Goal: Task Accomplishment & Management: Manage account settings

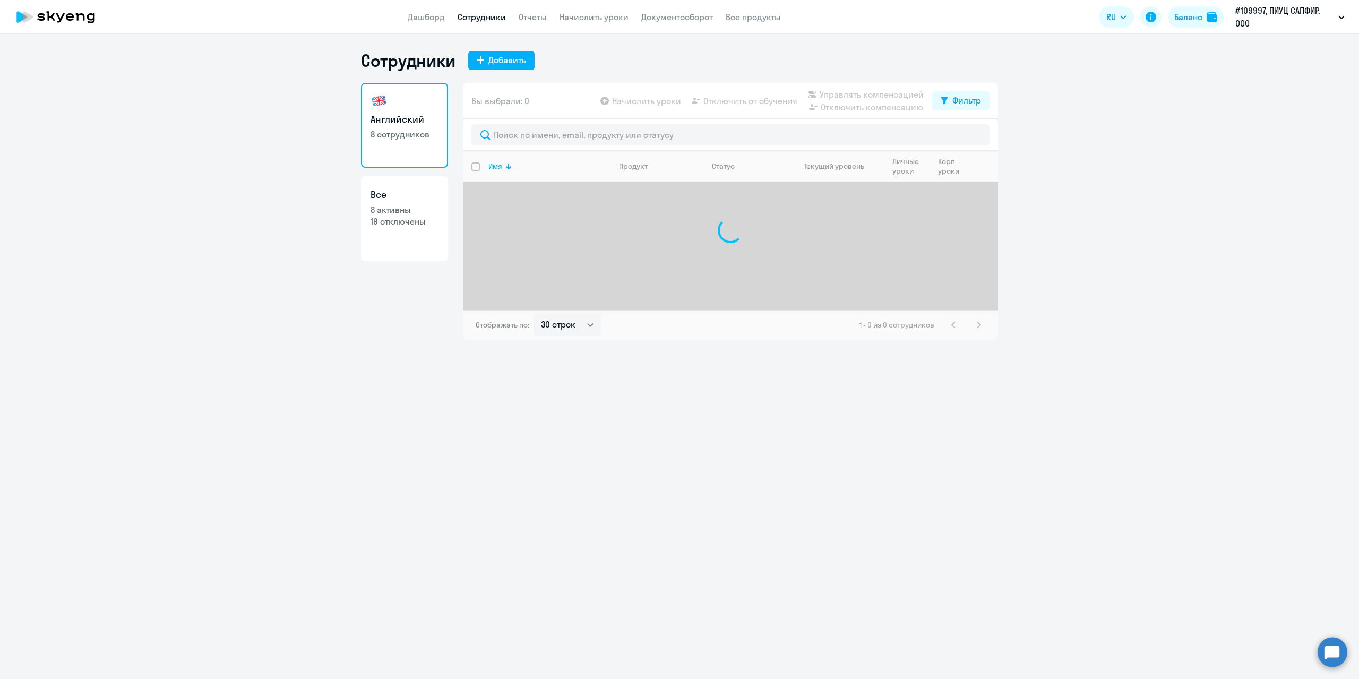
select select "30"
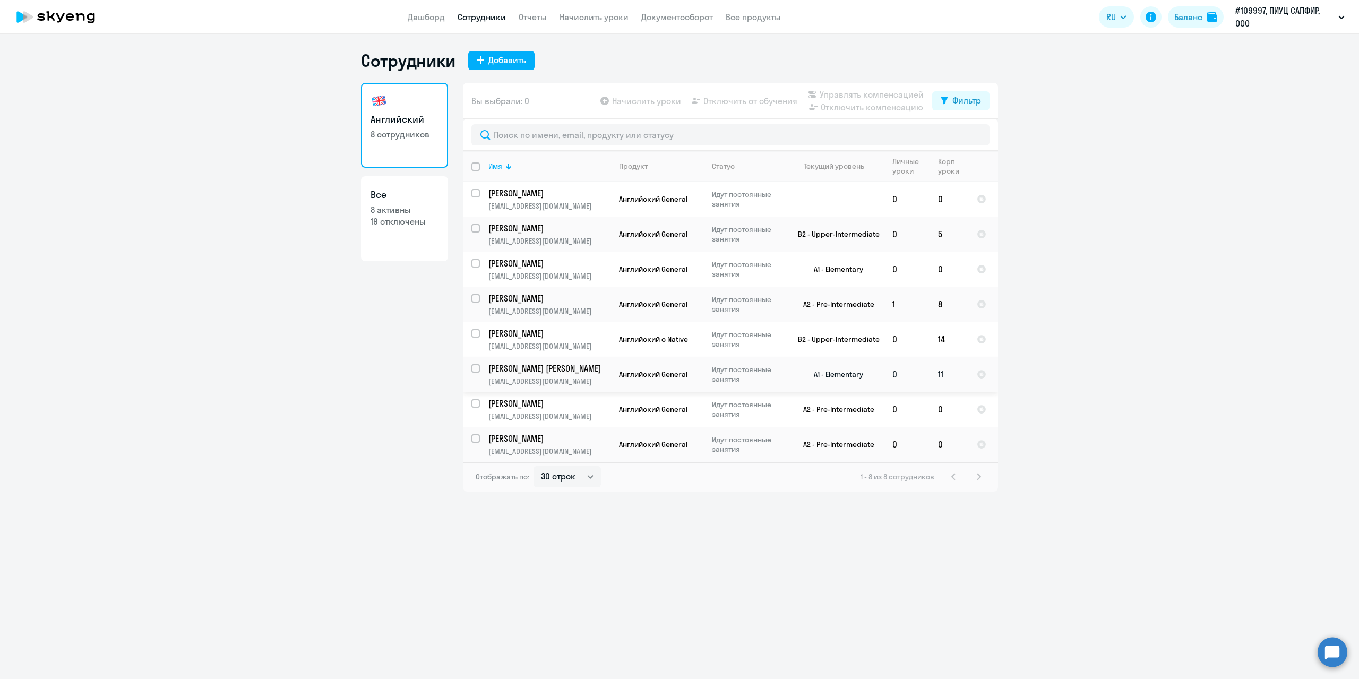
click at [535, 369] on p "Давлетова Анна" at bounding box center [548, 368] width 120 height 12
select select "english"
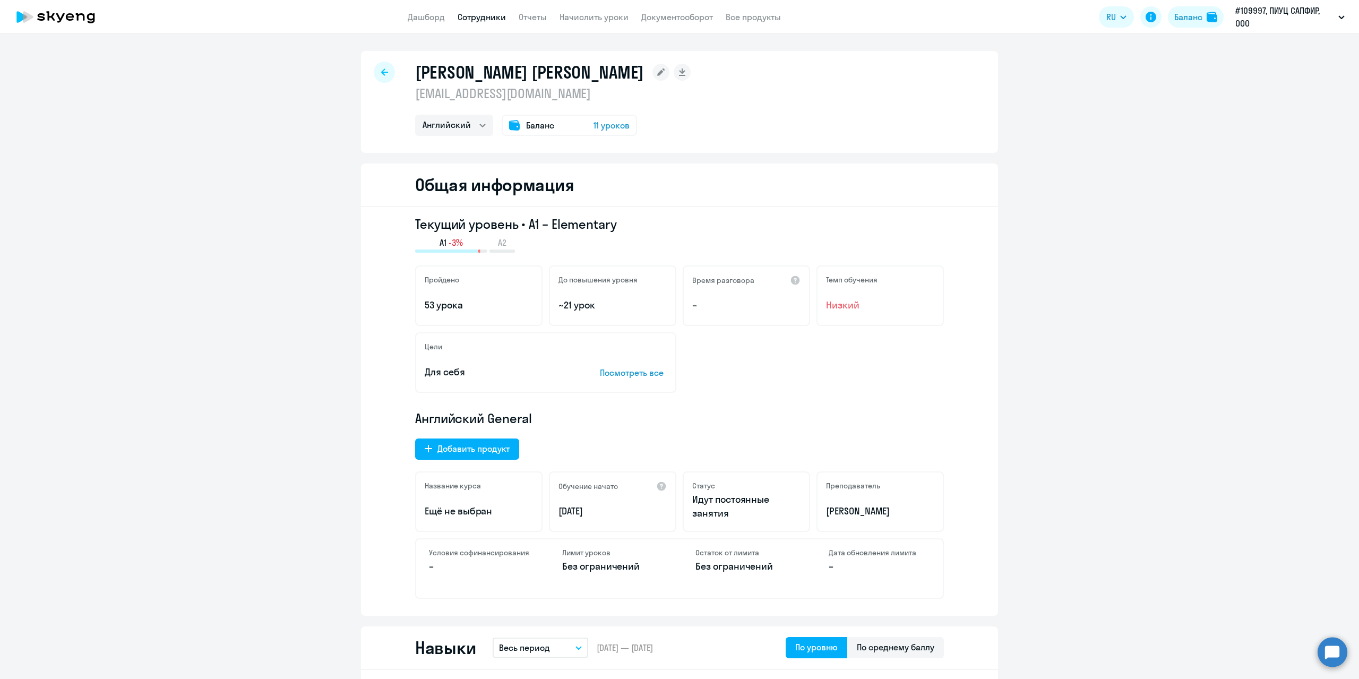
click at [376, 70] on div at bounding box center [384, 72] width 21 height 21
select select "30"
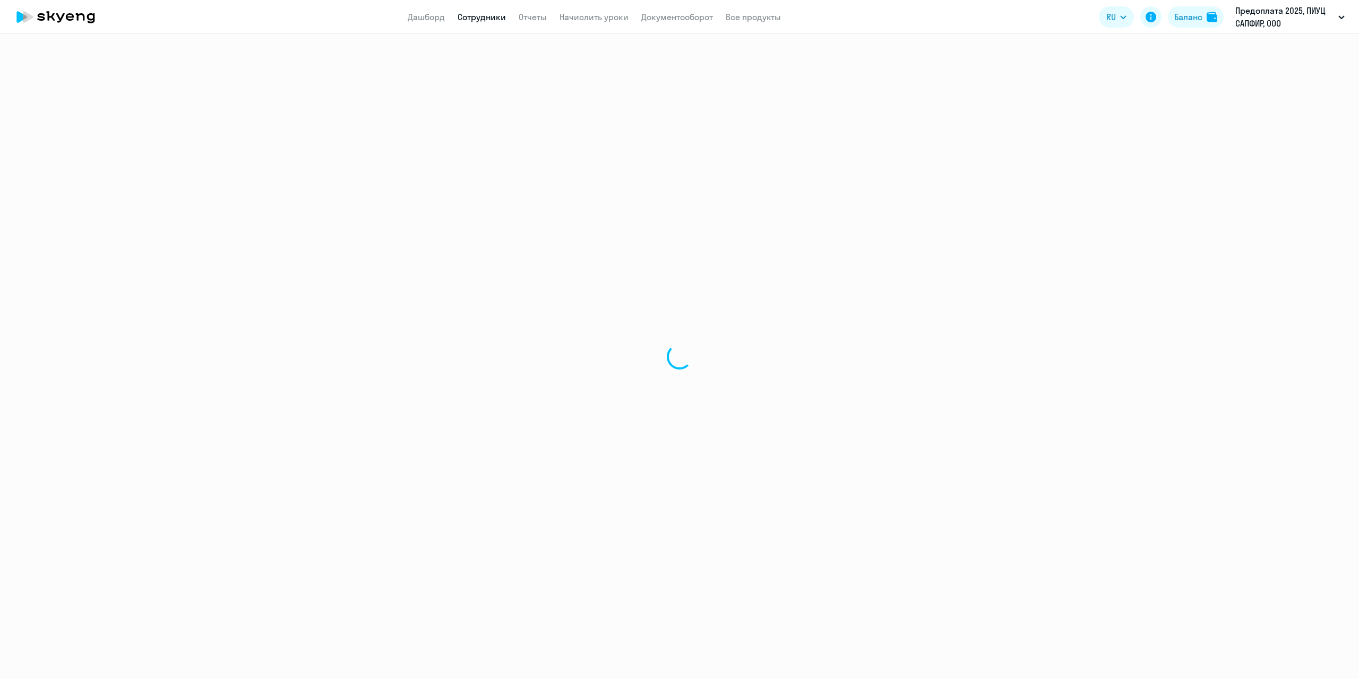
select select "30"
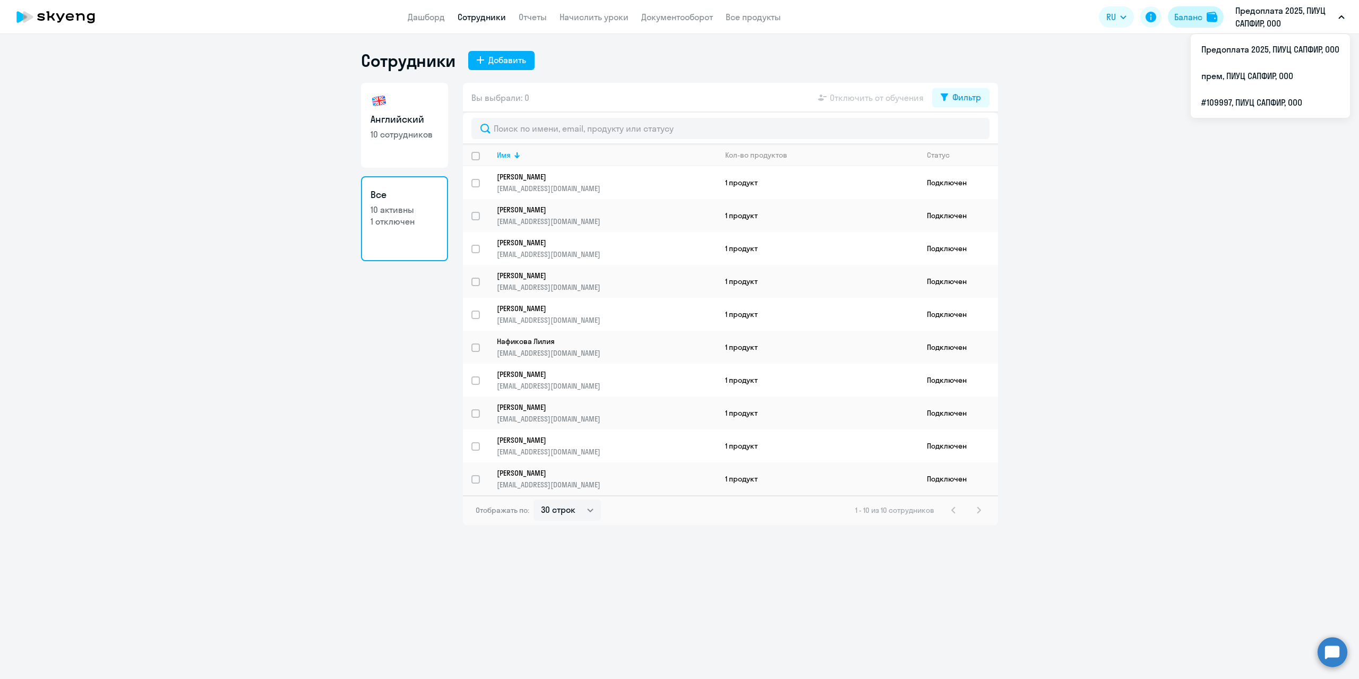
click at [1194, 20] on div "Баланс" at bounding box center [1188, 17] width 28 height 13
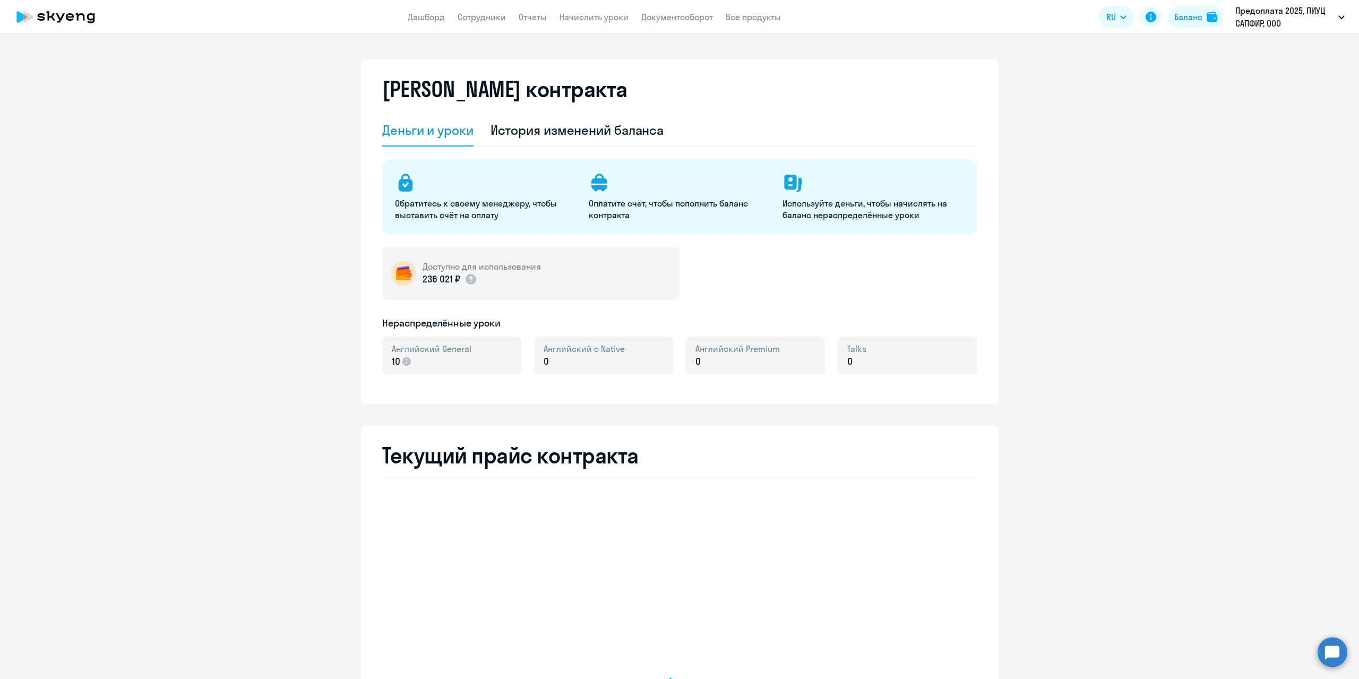
select select "english_adult_not_native_speaker"
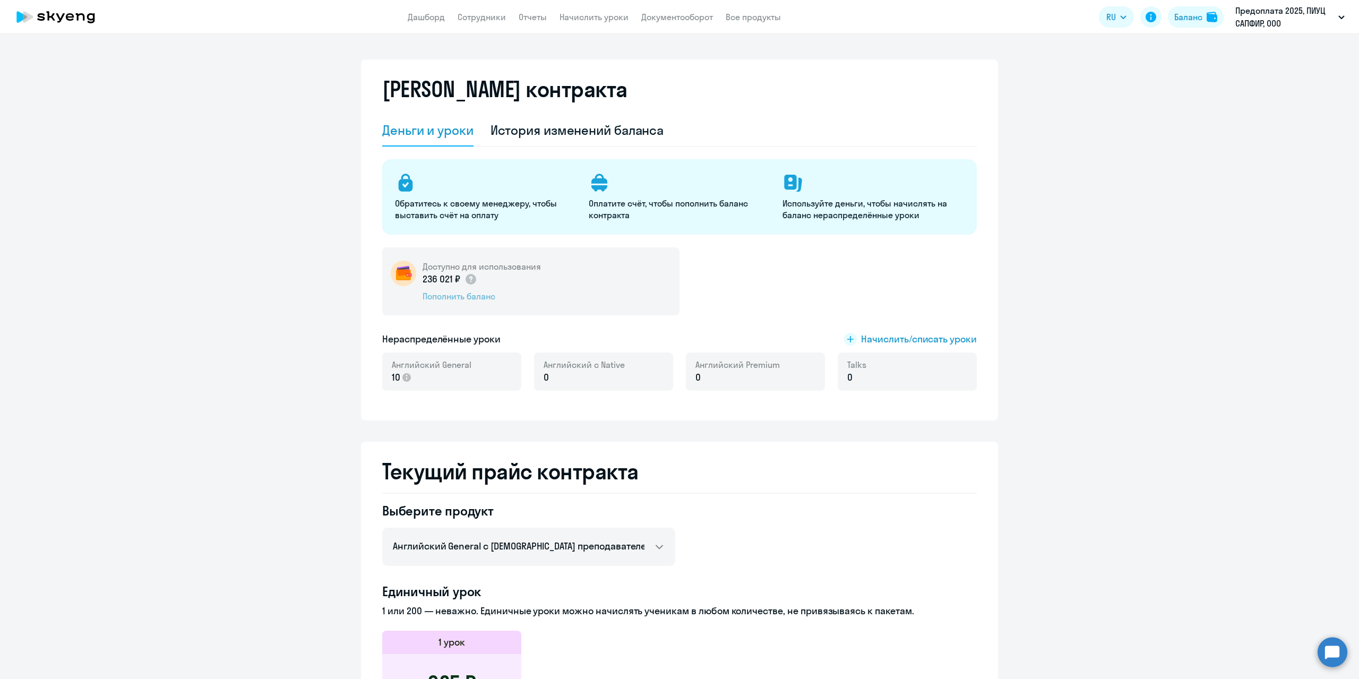
click at [465, 296] on div "Пополнить баланс" at bounding box center [481, 296] width 118 height 12
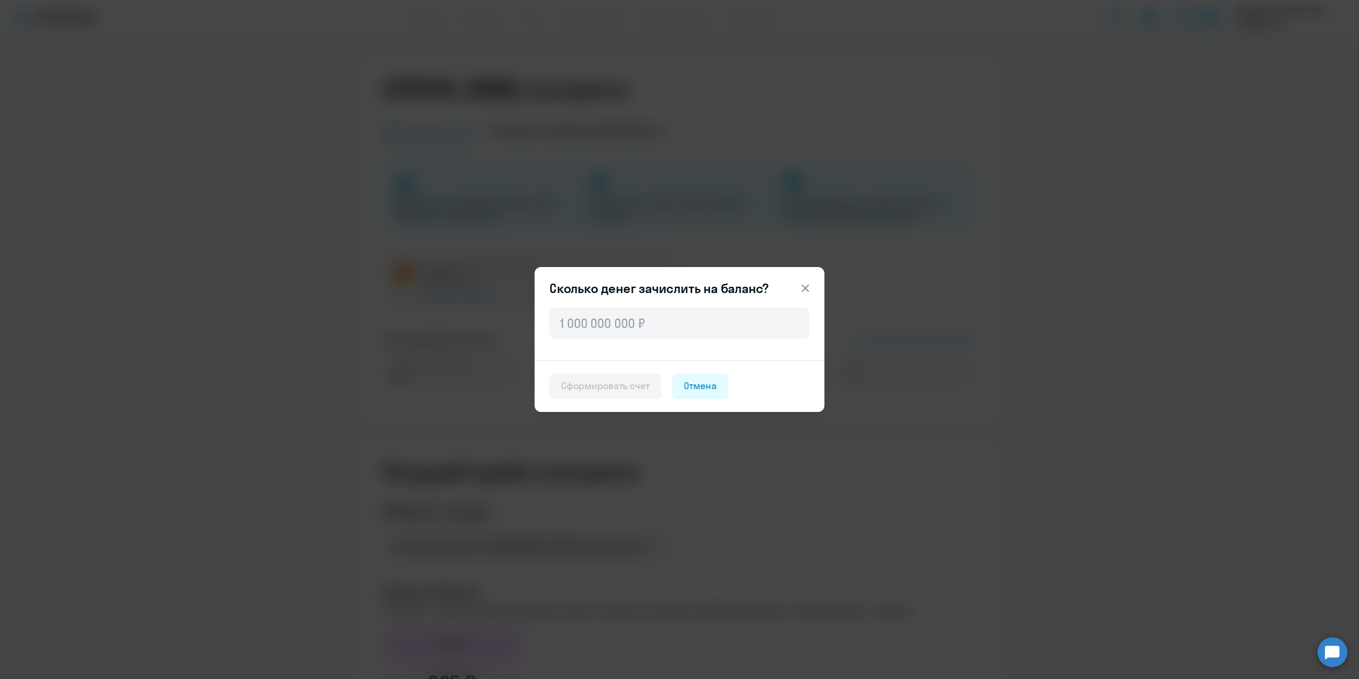
drag, startPoint x: 711, startPoint y: 384, endPoint x: 727, endPoint y: 385, distance: 16.5
click at [712, 385] on div "Отмена" at bounding box center [700, 386] width 33 height 14
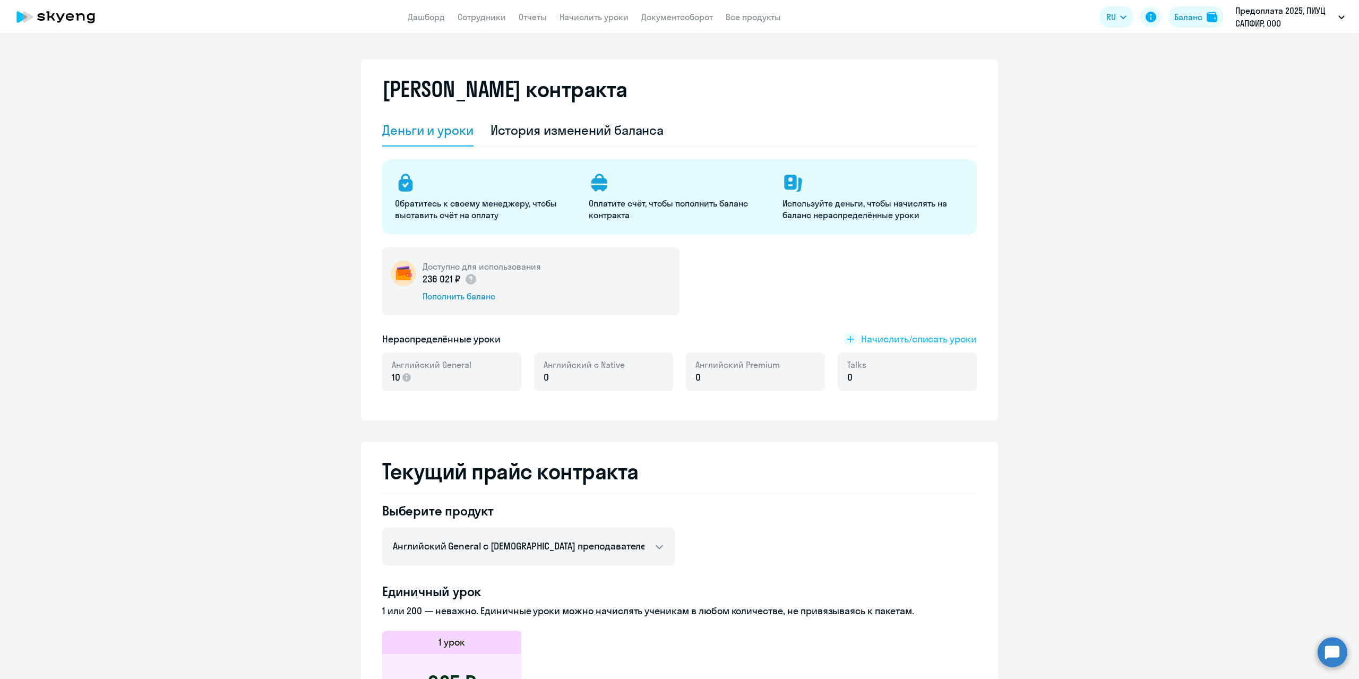
click at [943, 335] on span "Начислить/списать уроки" at bounding box center [919, 339] width 116 height 14
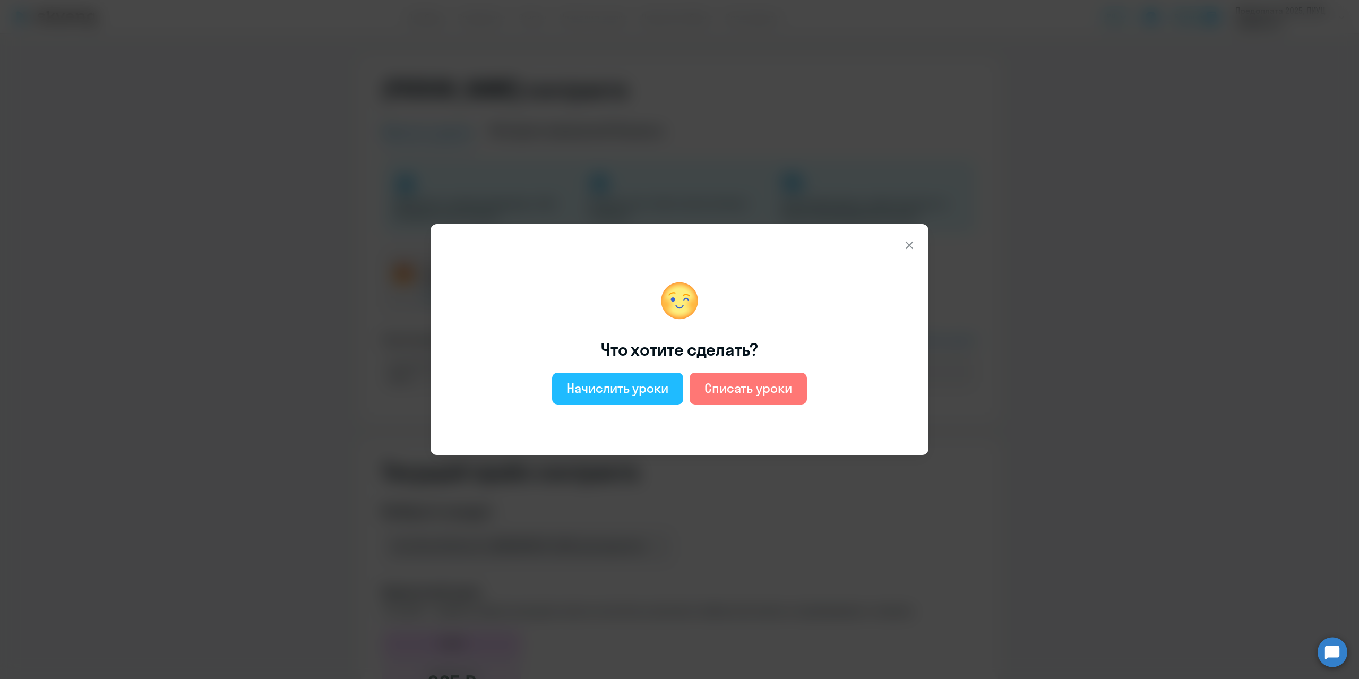
click at [658, 390] on div "Начислить уроки" at bounding box center [617, 387] width 101 height 17
select select "english_adult_not_native_speaker"
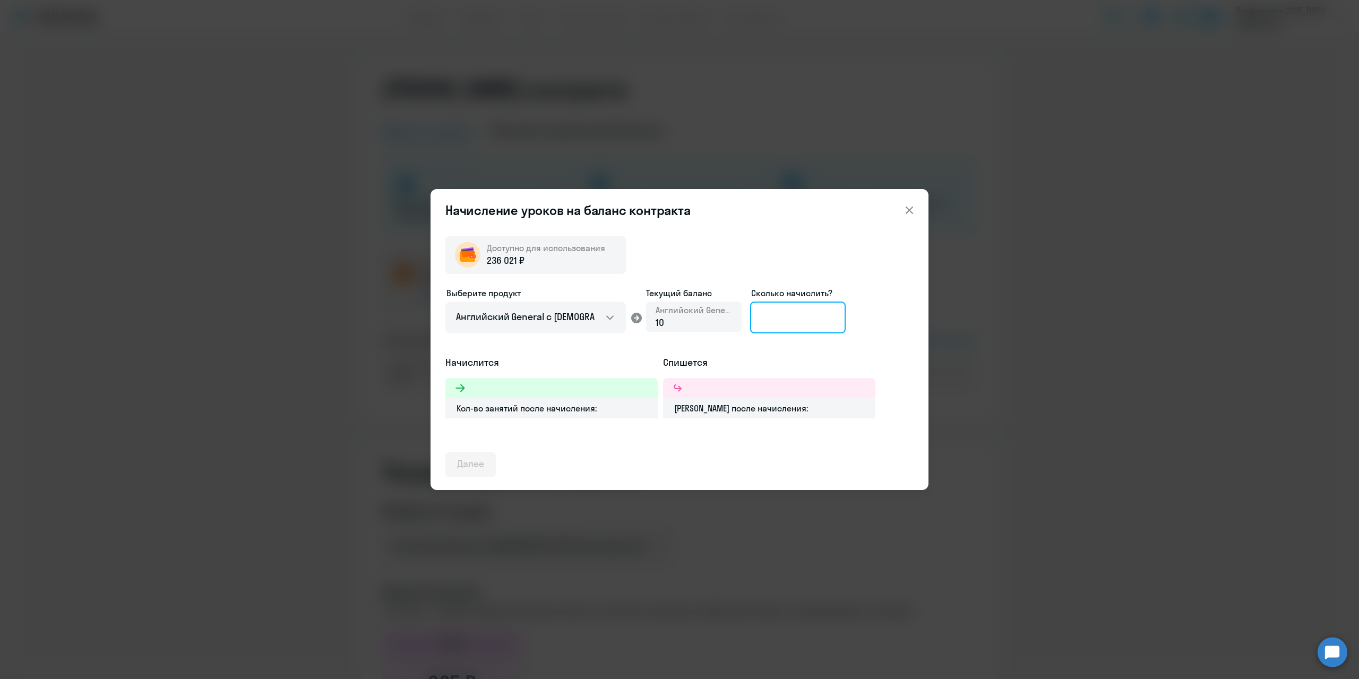
click at [806, 325] on input at bounding box center [798, 317] width 96 height 32
type input "1"
click at [906, 217] on button at bounding box center [908, 210] width 21 height 21
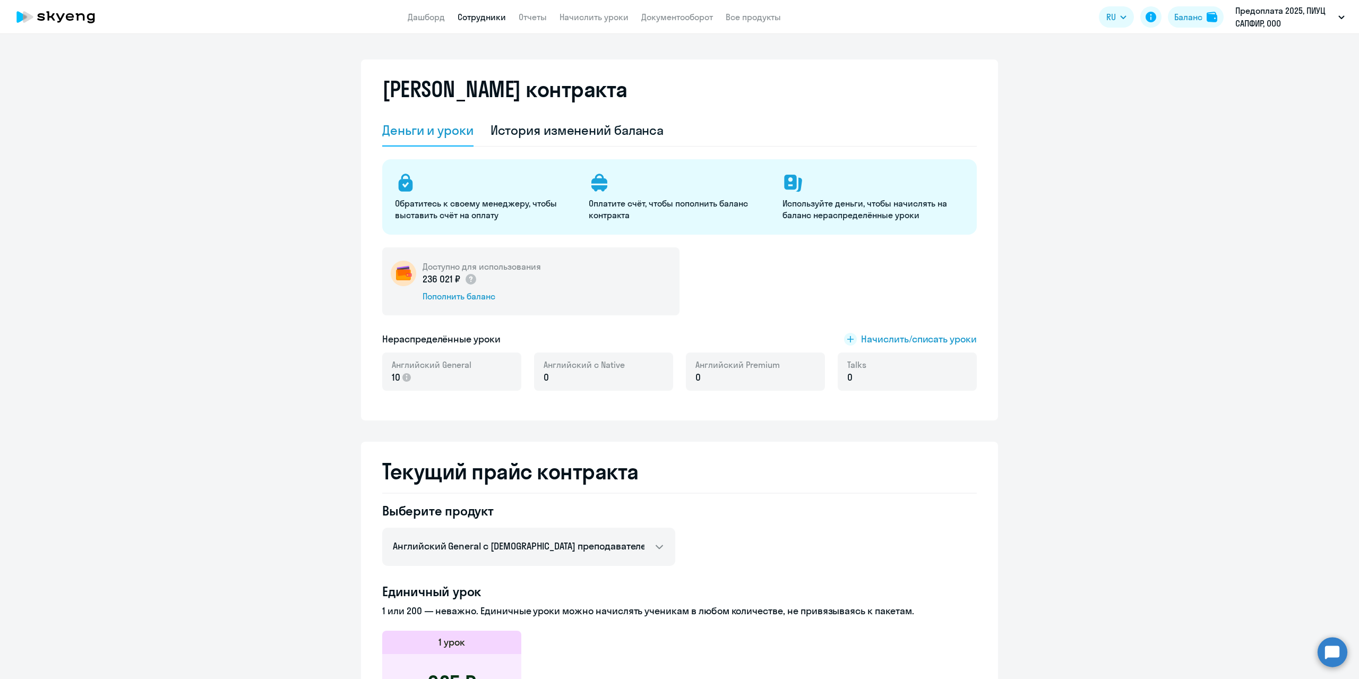
click at [483, 15] on link "Сотрудники" at bounding box center [481, 17] width 48 height 11
select select "30"
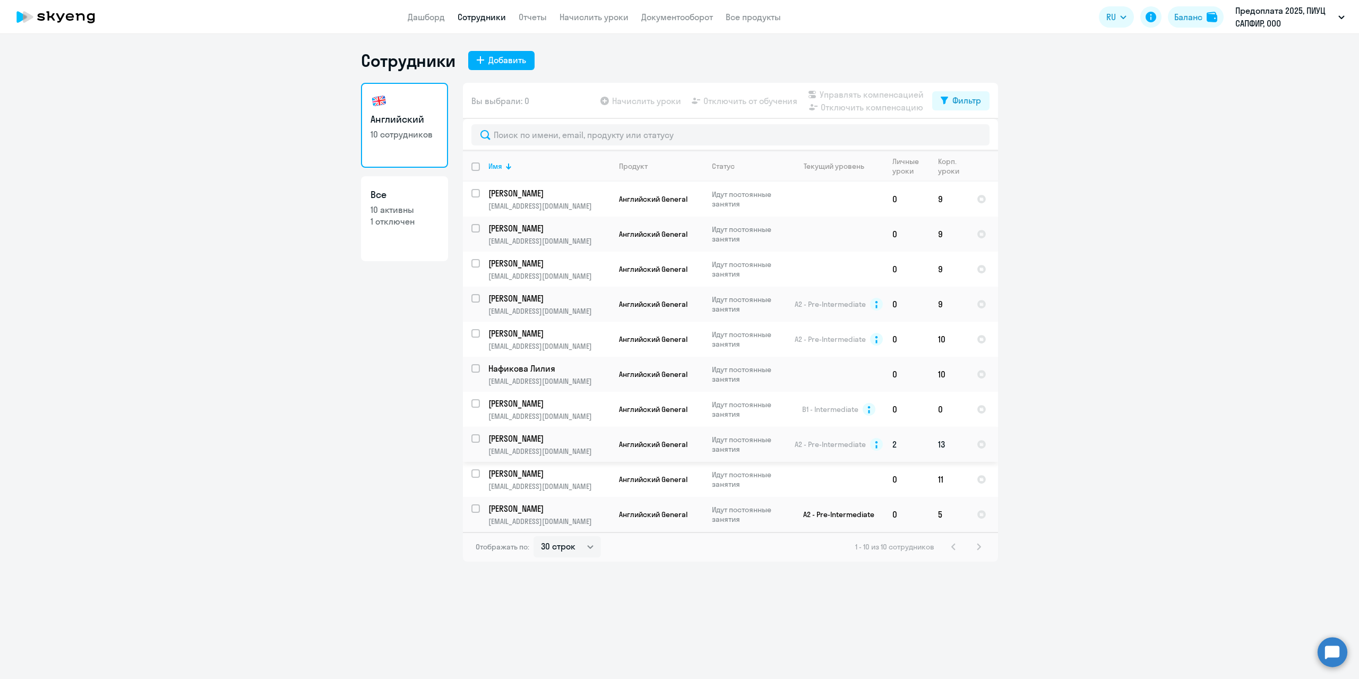
click at [541, 433] on p "[PERSON_NAME]" at bounding box center [548, 439] width 120 height 12
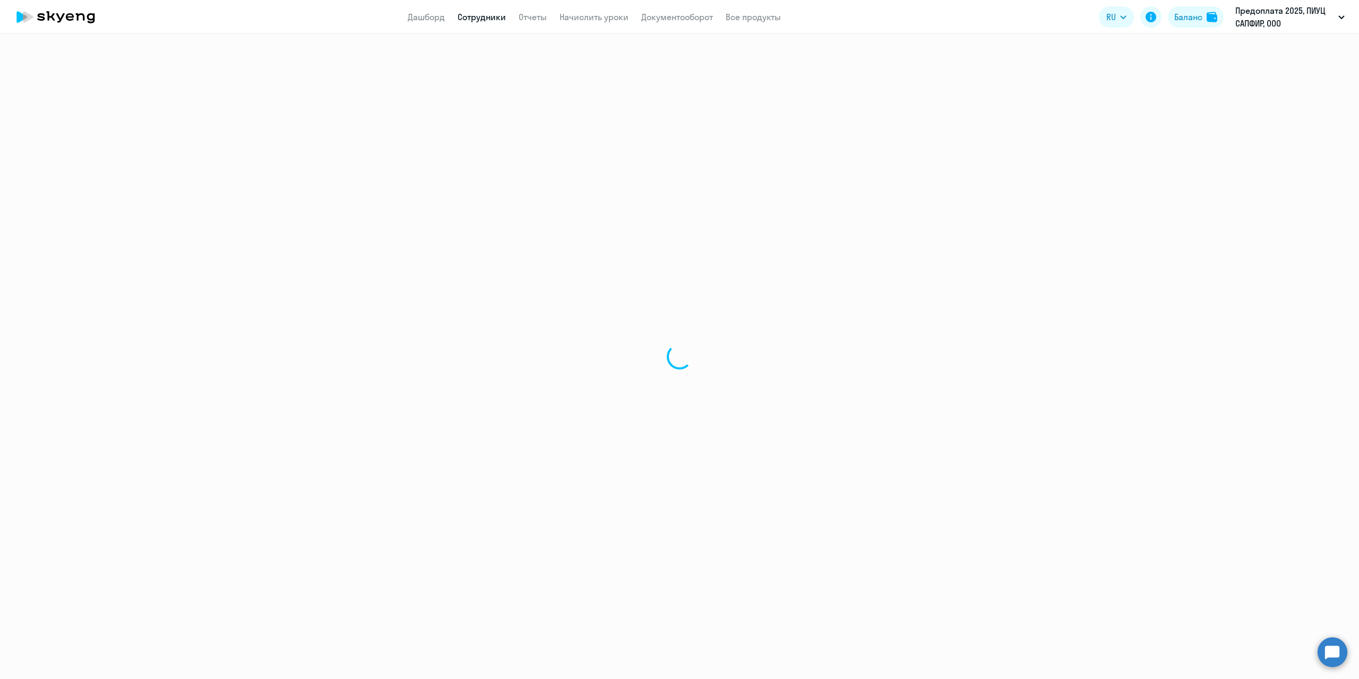
select select "english"
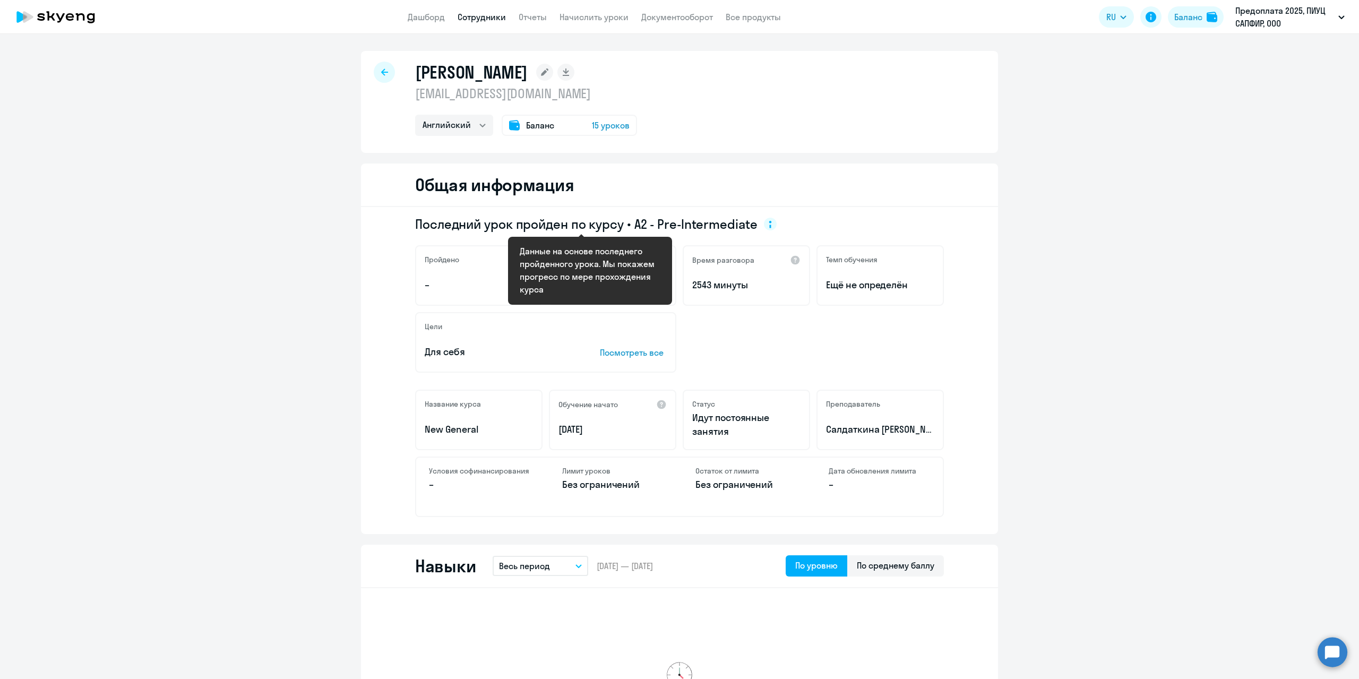
click at [764, 223] on circle at bounding box center [770, 224] width 13 height 13
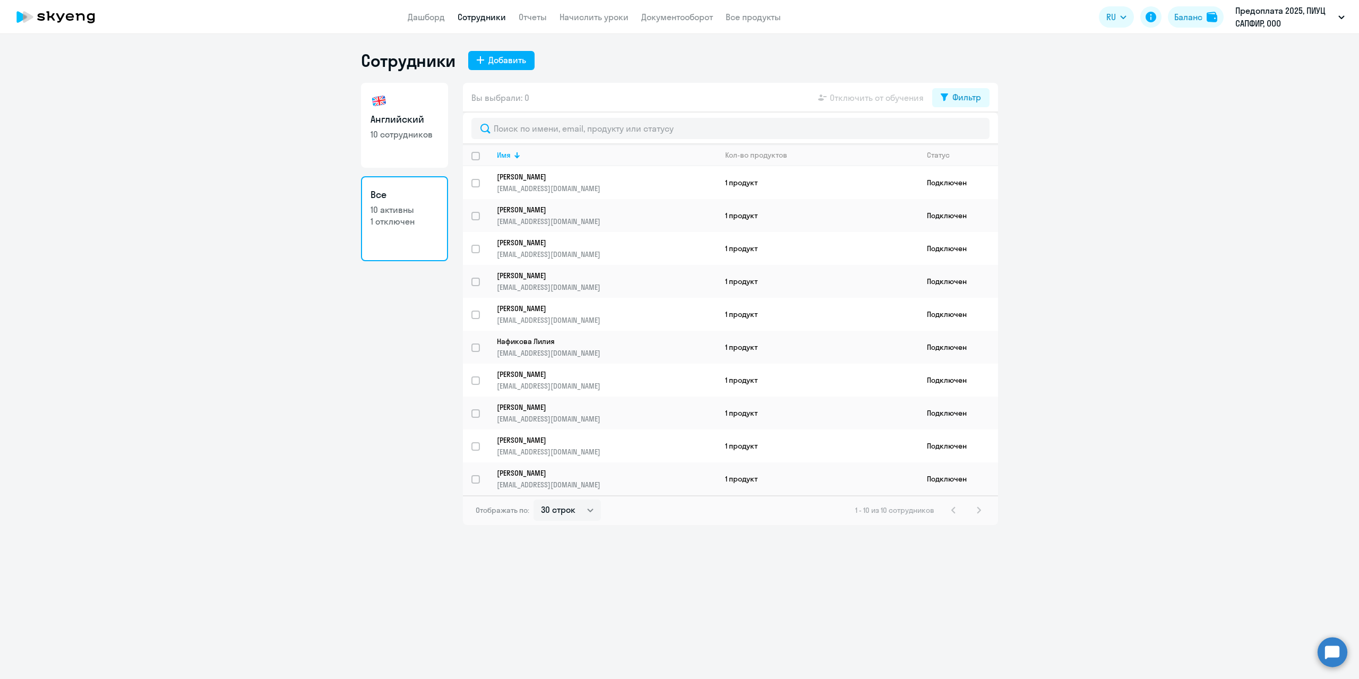
select select "30"
click at [497, 58] on div "Добавить" at bounding box center [507, 60] width 38 height 13
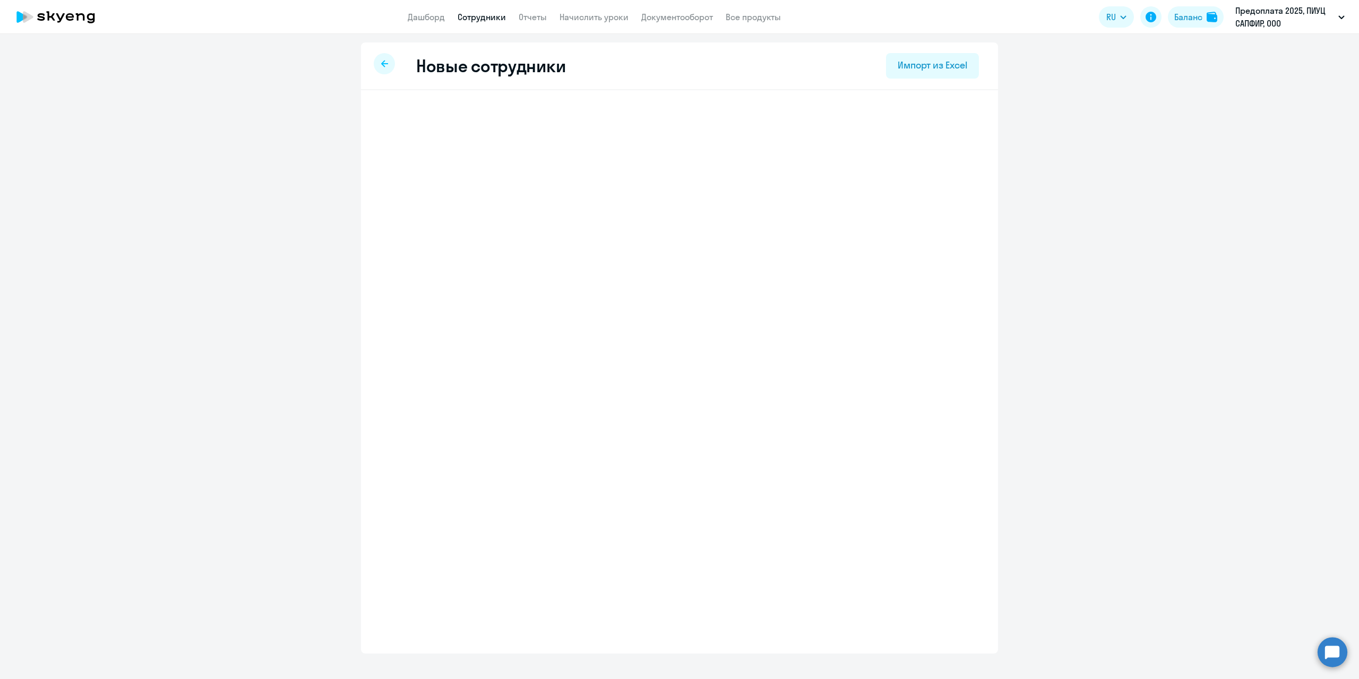
select select "english_adult_not_native_speaker"
select select "3"
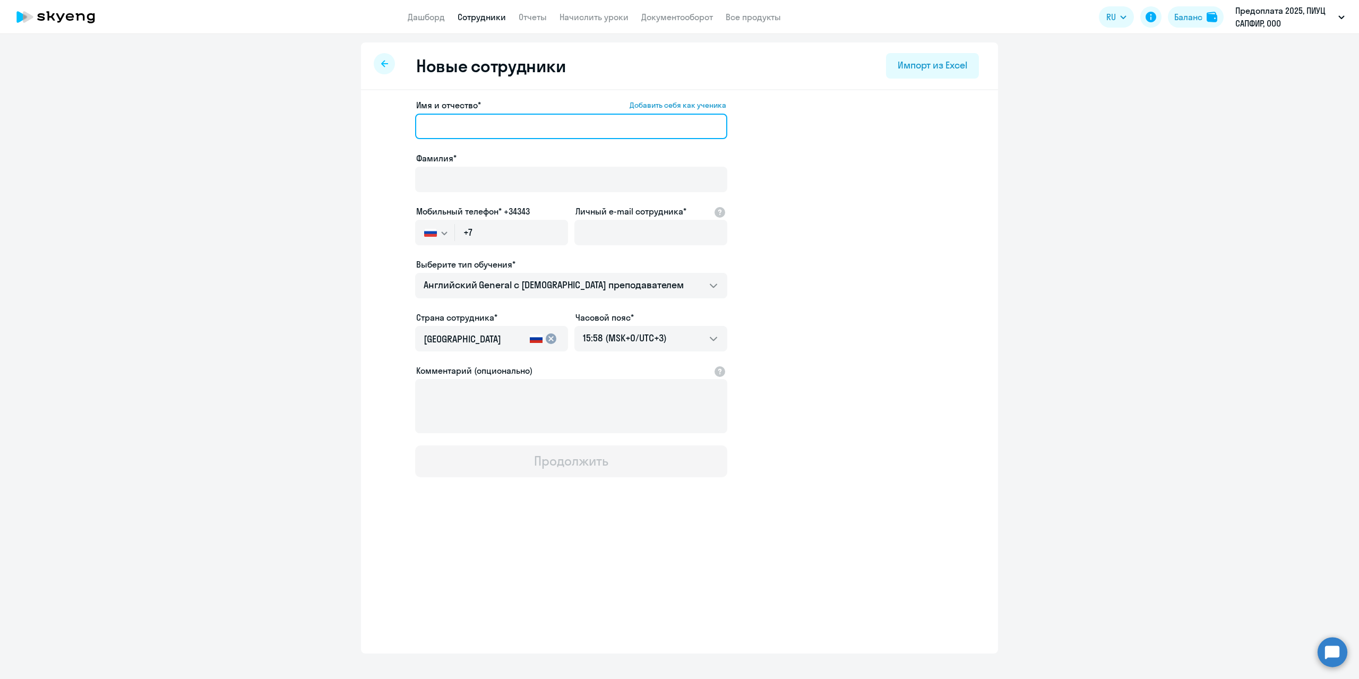
click at [512, 122] on input "Имя и отчество* Добавить себя как ученика" at bounding box center [571, 126] width 312 height 25
type input "T"
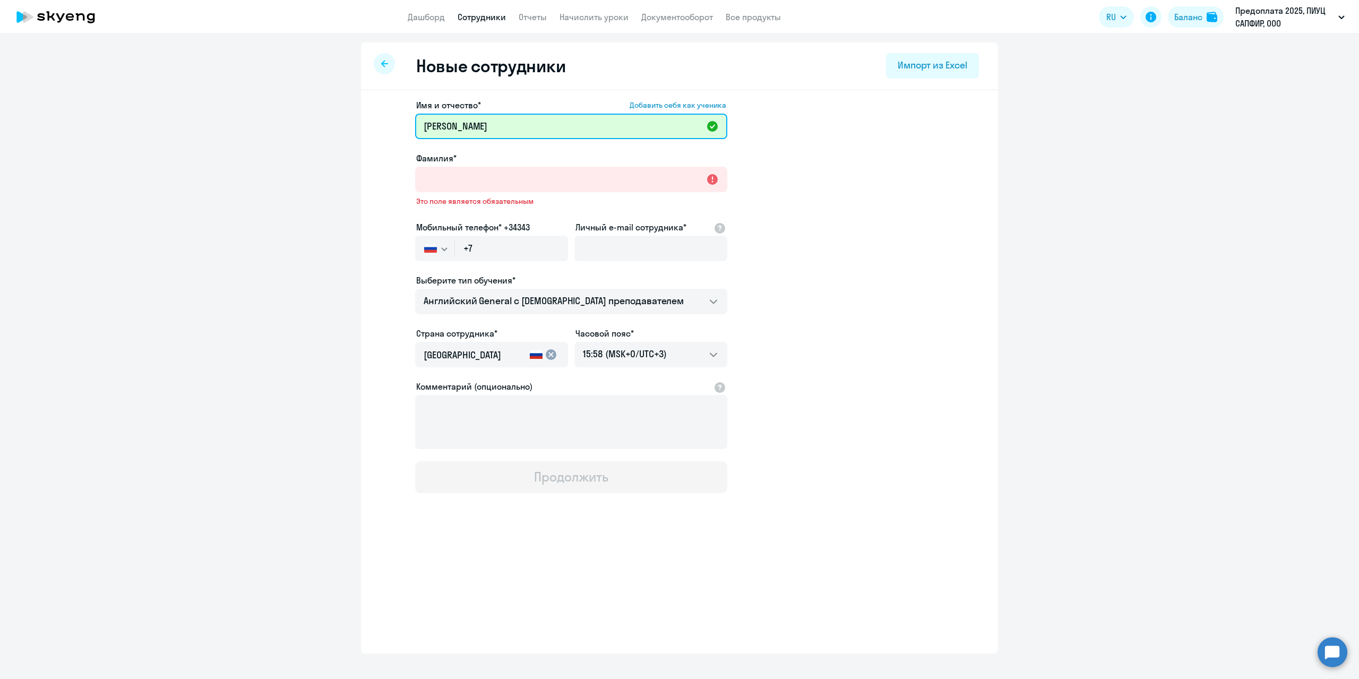
drag, startPoint x: 512, startPoint y: 123, endPoint x: 520, endPoint y: 163, distance: 41.6
click at [520, 163] on div "Имя и отчество* Добавить себя как ученика Екатерина Фамилия* Это поле является …" at bounding box center [571, 296] width 312 height 394
drag, startPoint x: 536, startPoint y: 125, endPoint x: 469, endPoint y: 126, distance: 66.9
click at [469, 126] on input "Екатерина Гусишна" at bounding box center [571, 126] width 312 height 25
type input "[PERSON_NAME]"
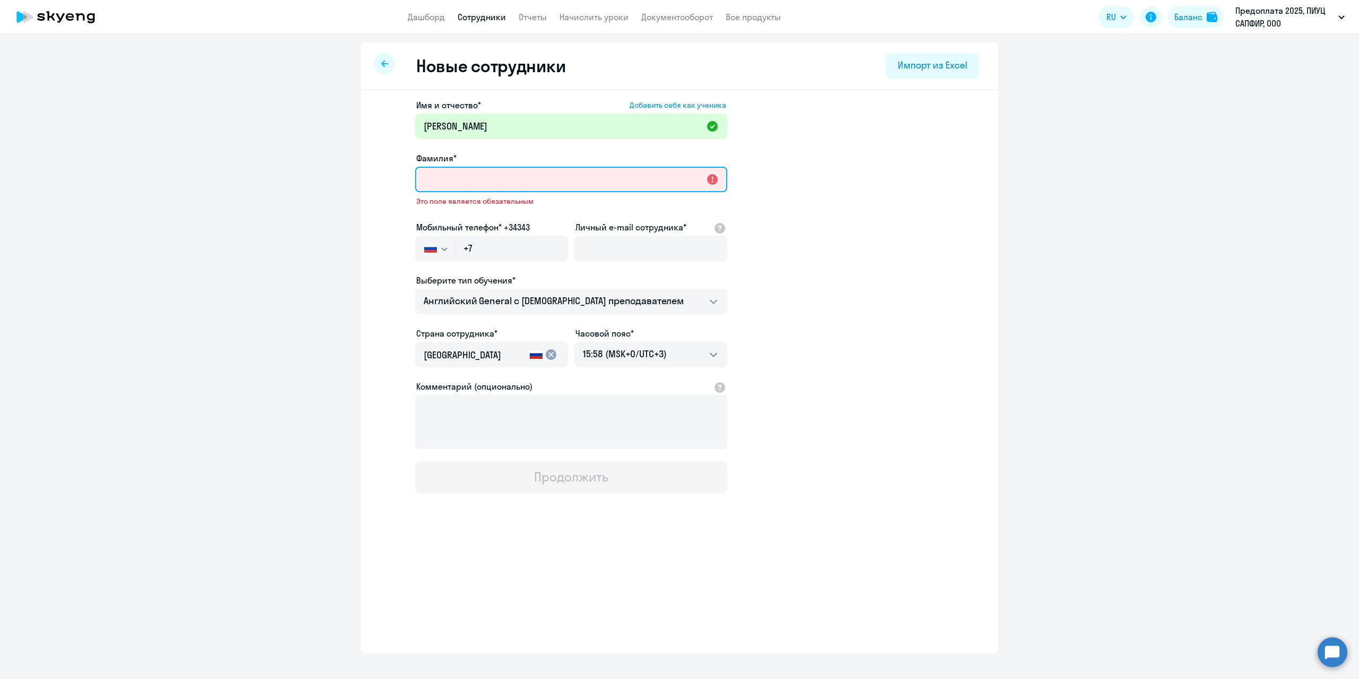
click at [485, 182] on input "Фамилия*" at bounding box center [571, 179] width 312 height 25
paste input "Гусишна"
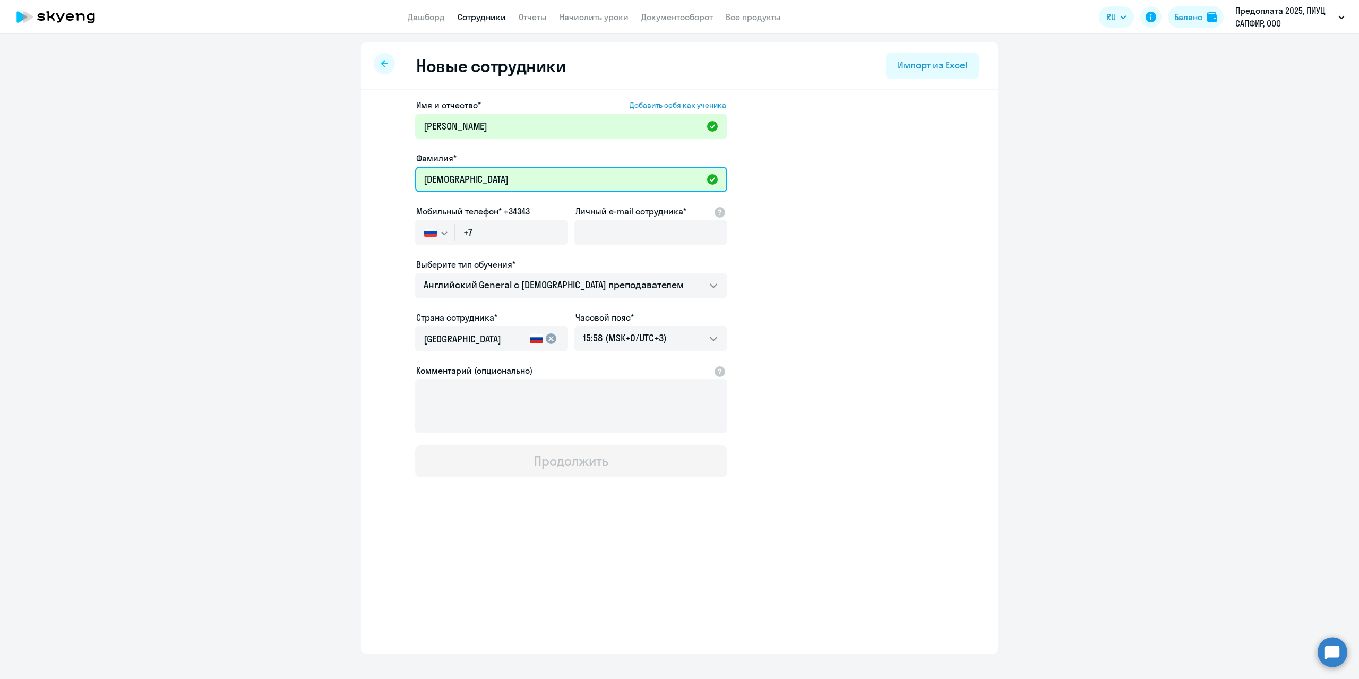
click at [423, 177] on input "Гусишна" at bounding box center [571, 179] width 312 height 25
type input "Гусишная"
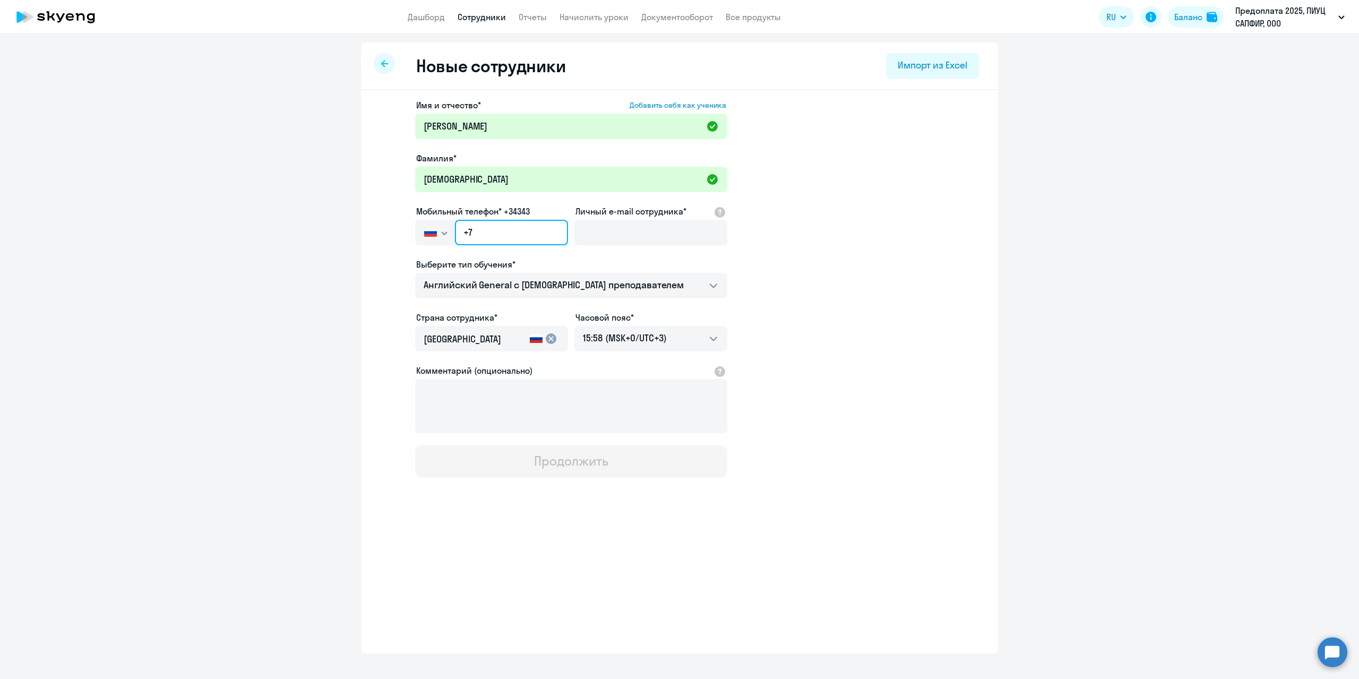
click at [523, 225] on input "+7" at bounding box center [511, 232] width 113 height 25
type input "+7 981 838-93-52"
click at [672, 235] on input "Личный e-mail сотрудника*" at bounding box center [650, 232] width 153 height 25
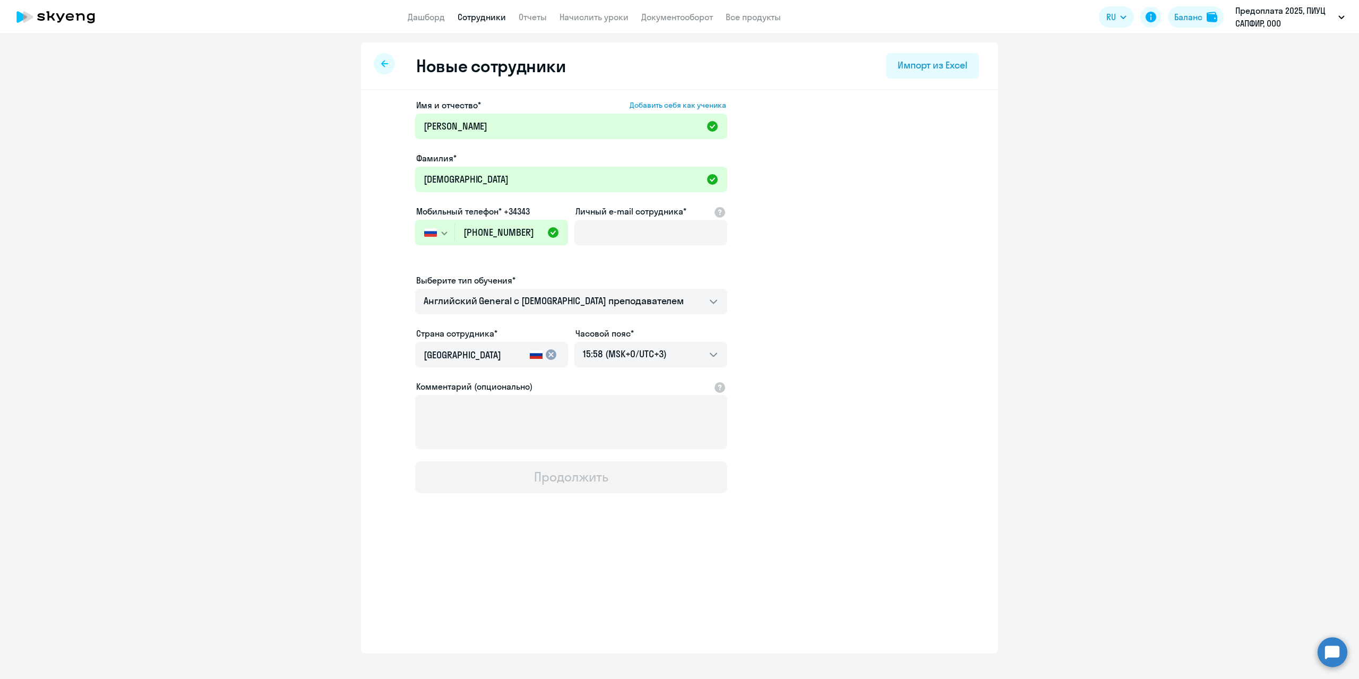
click at [878, 275] on app-new-student-form "Имя и отчество* Добавить себя как ученика Екатерина Фамилия* Гусишная Мобильный…" at bounding box center [679, 296] width 603 height 394
drag, startPoint x: 1062, startPoint y: 135, endPoint x: 998, endPoint y: 145, distance: 64.9
click at [1062, 135] on ng-component "Новые сотрудники Импорт из Excel Имя и отчество* Добавить себя как ученика Екат…" at bounding box center [679, 347] width 1359 height 611
click at [635, 232] on input "Личный e-mail сотрудника*" at bounding box center [650, 232] width 153 height 25
paste input "[EMAIL_ADDRESS][DOMAIN_NAME]"
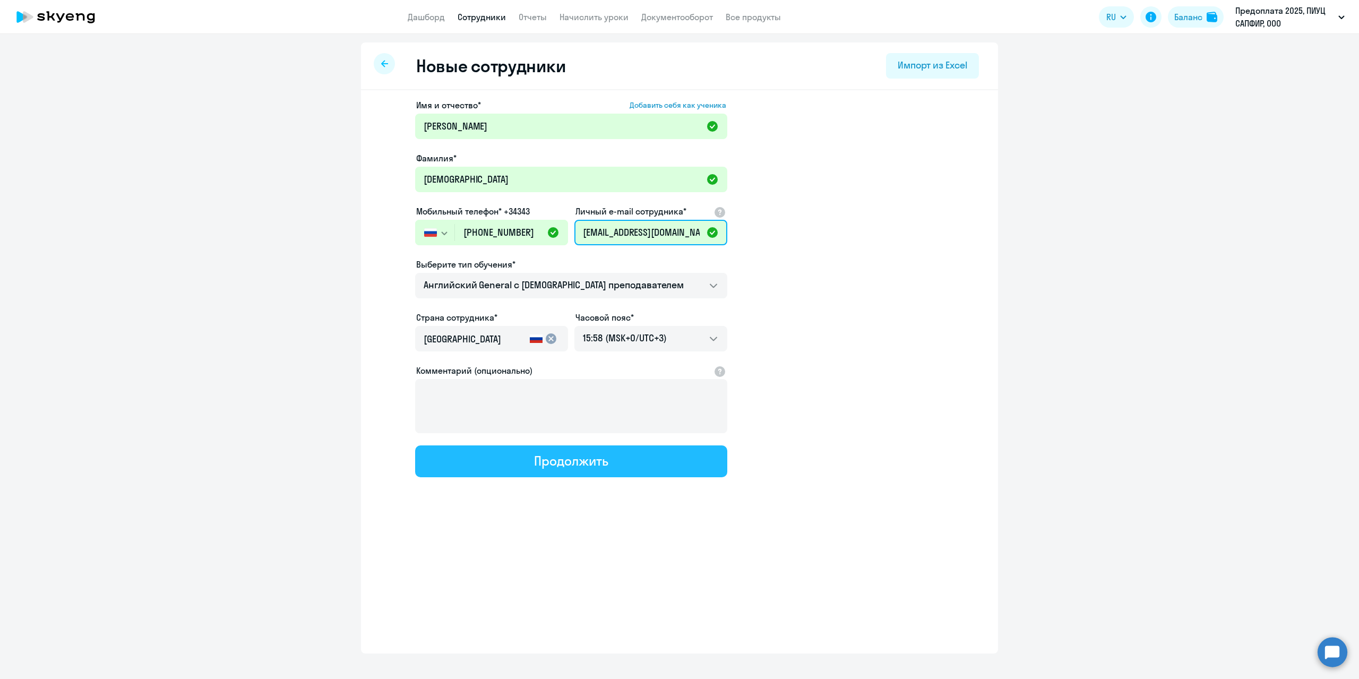
type input "[EMAIL_ADDRESS][DOMAIN_NAME]"
click at [576, 456] on div "Продолжить" at bounding box center [571, 460] width 74 height 17
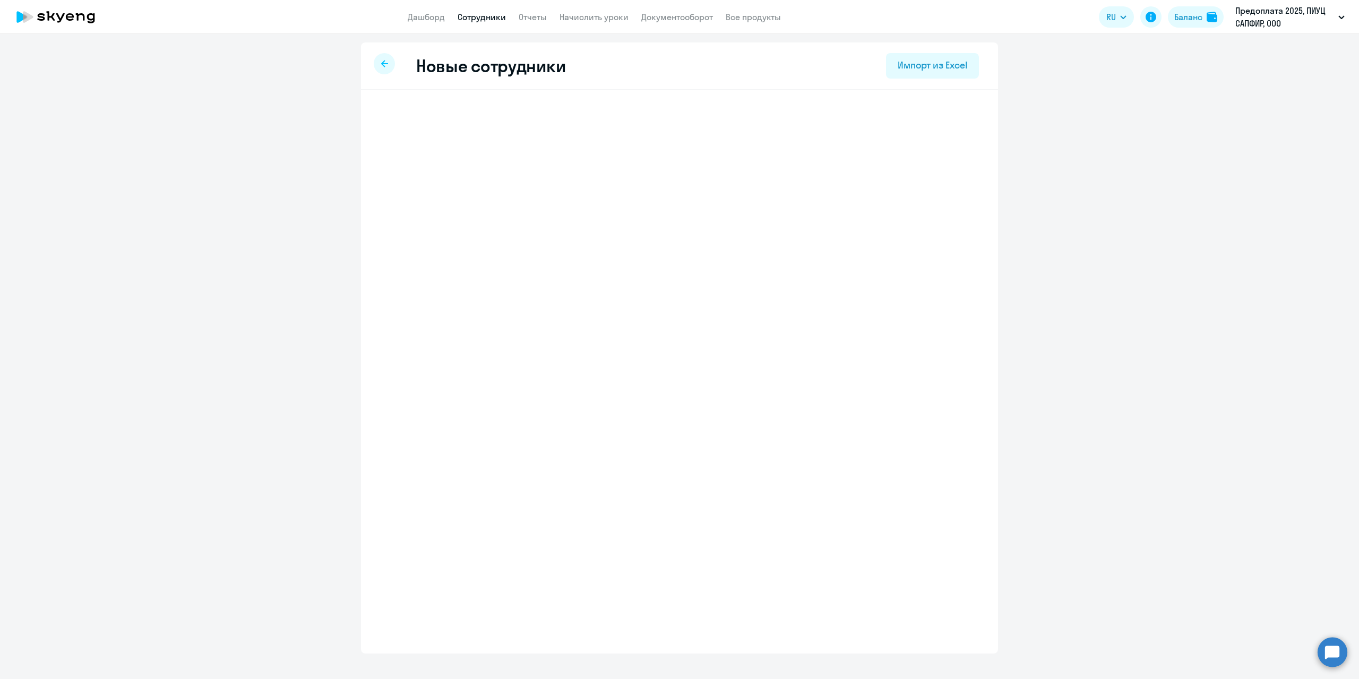
select select "english_adult_not_native_speaker"
select select "3"
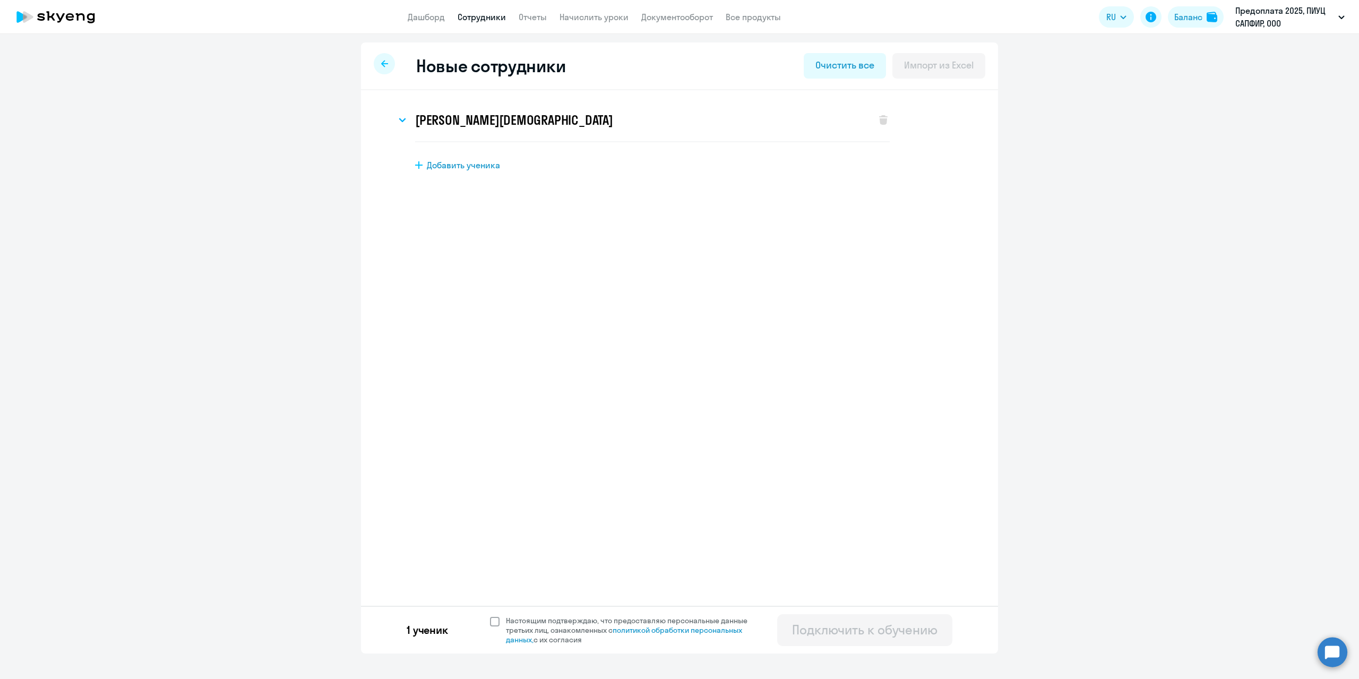
click at [495, 619] on span at bounding box center [495, 622] width 10 height 10
click at [490, 616] on input "Настоящим подтверждаю, что предоставляю персональные данные третьих лиц, ознако…" at bounding box center [489, 615] width 1 height 1
checkbox input "true"
click at [883, 633] on div "Подключить к обучению" at bounding box center [864, 629] width 145 height 17
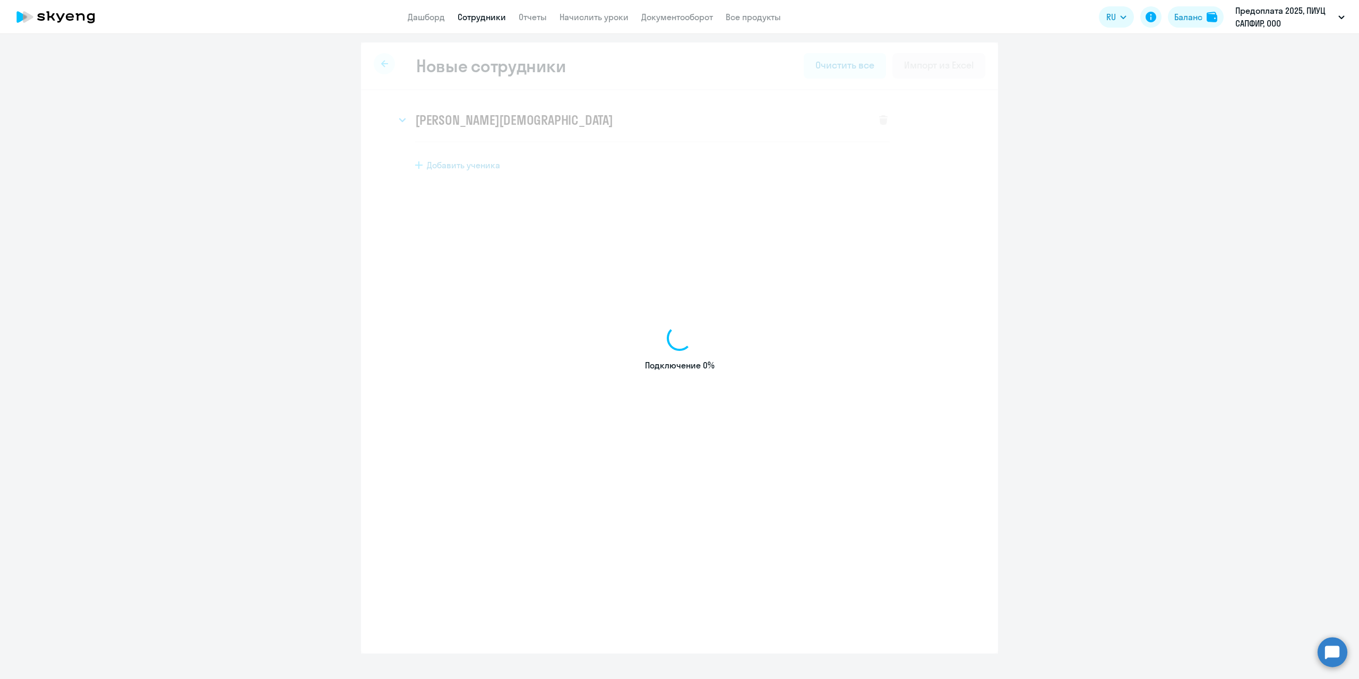
select select "english_adult_not_native_speaker"
select select "3"
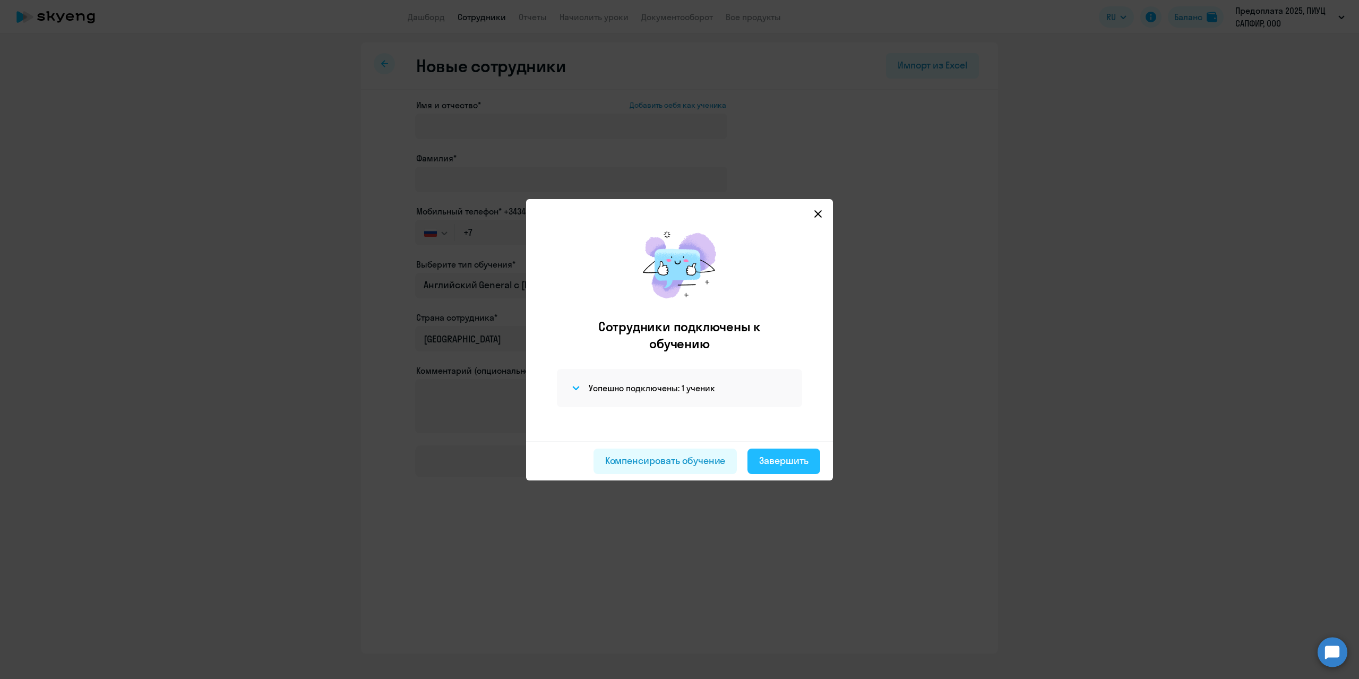
click at [797, 460] on div "Завершить" at bounding box center [783, 461] width 49 height 14
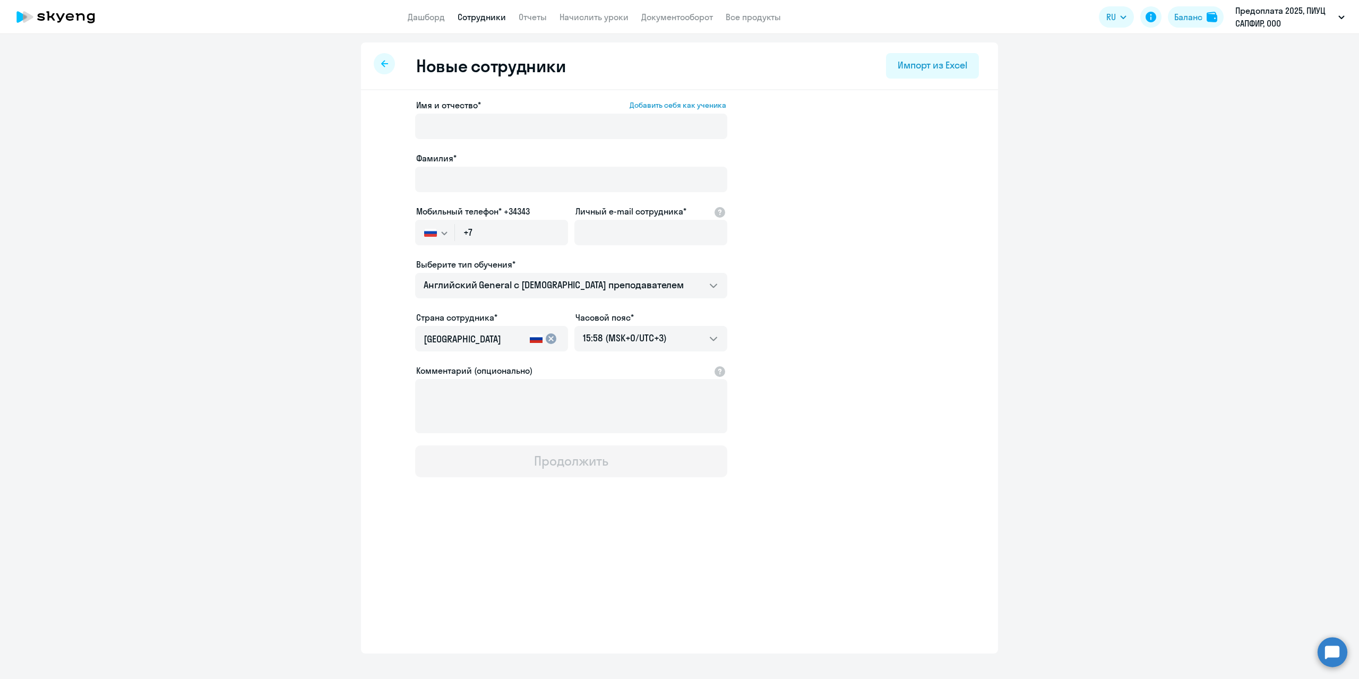
select select "30"
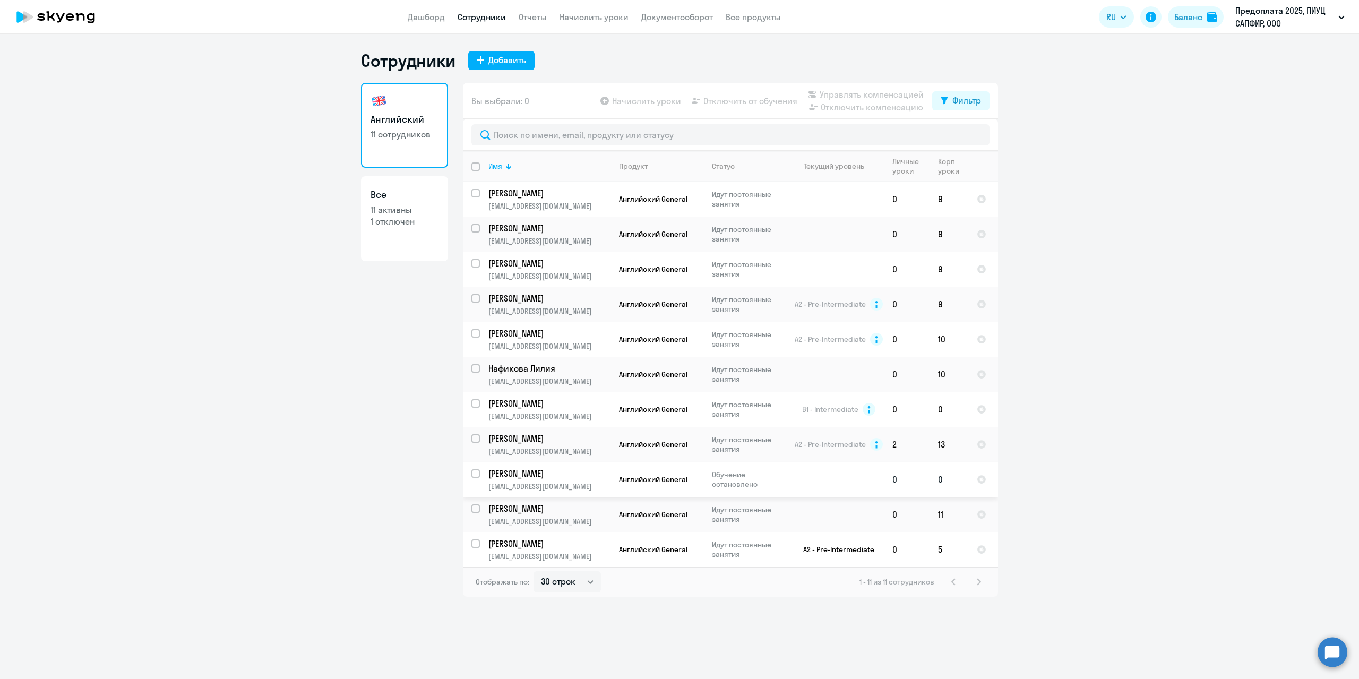
click at [829, 474] on td at bounding box center [834, 479] width 99 height 35
select select "english"
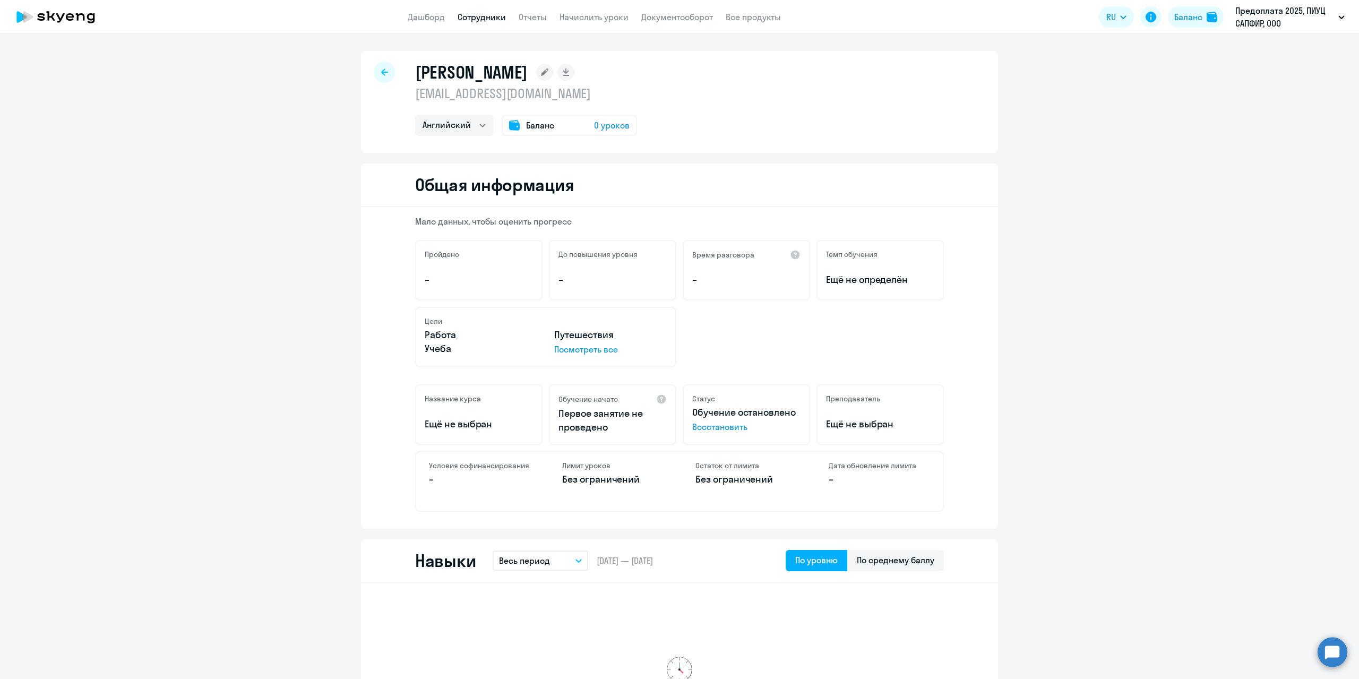
click at [379, 65] on div at bounding box center [384, 72] width 21 height 21
select select "30"
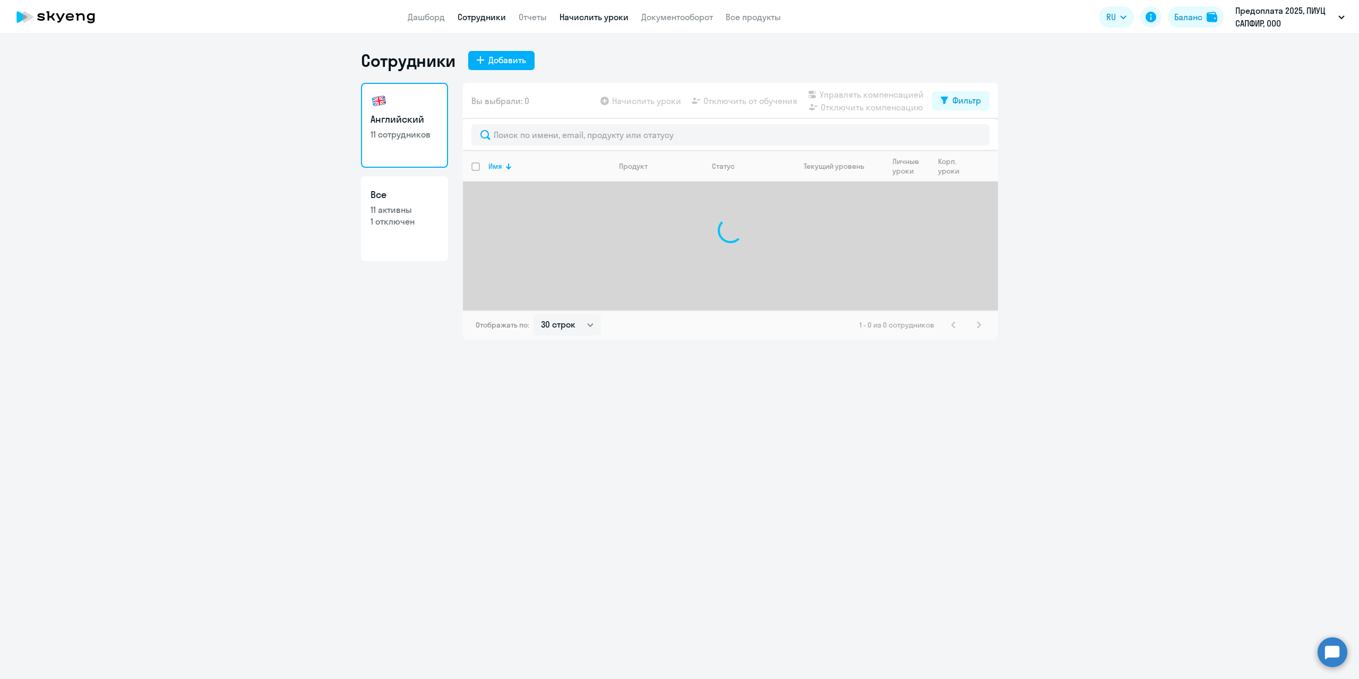
drag, startPoint x: 588, startPoint y: 23, endPoint x: 592, endPoint y: 19, distance: 6.0
click at [589, 22] on app-menu-item-link "Начислить уроки" at bounding box center [593, 17] width 69 height 13
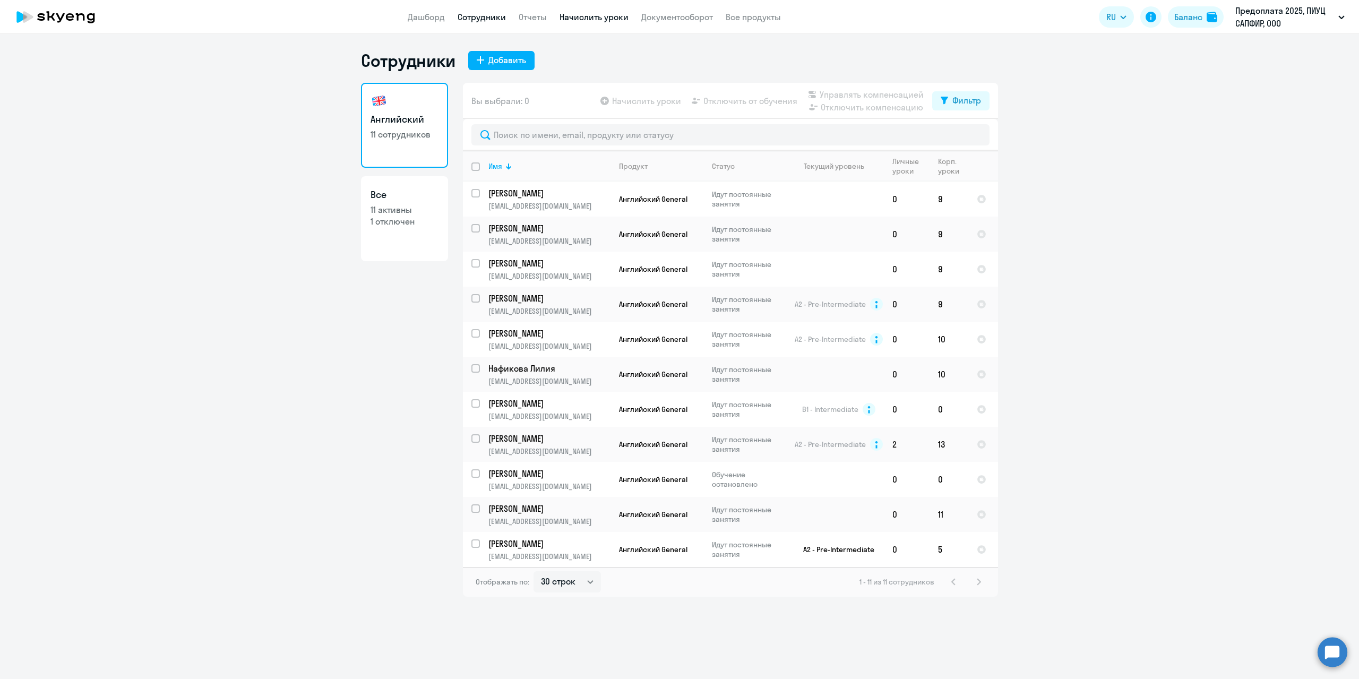
click at [592, 17] on link "Начислить уроки" at bounding box center [593, 17] width 69 height 11
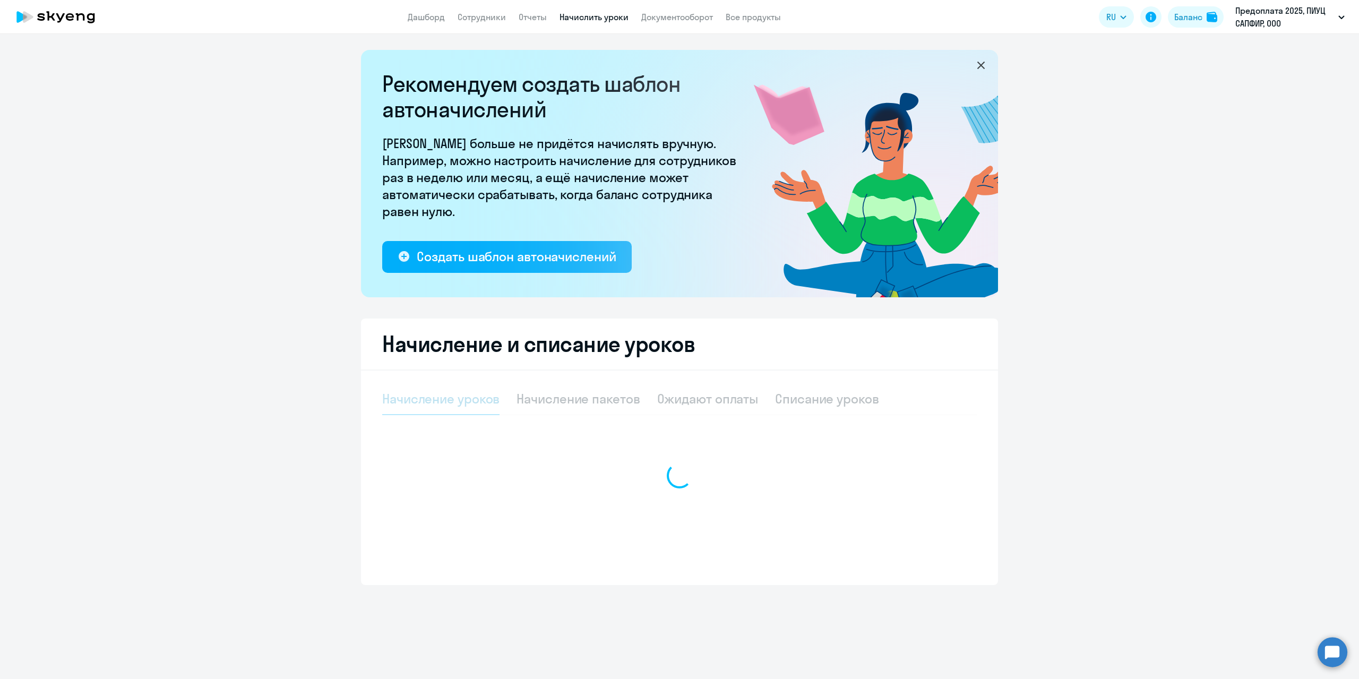
select select "10"
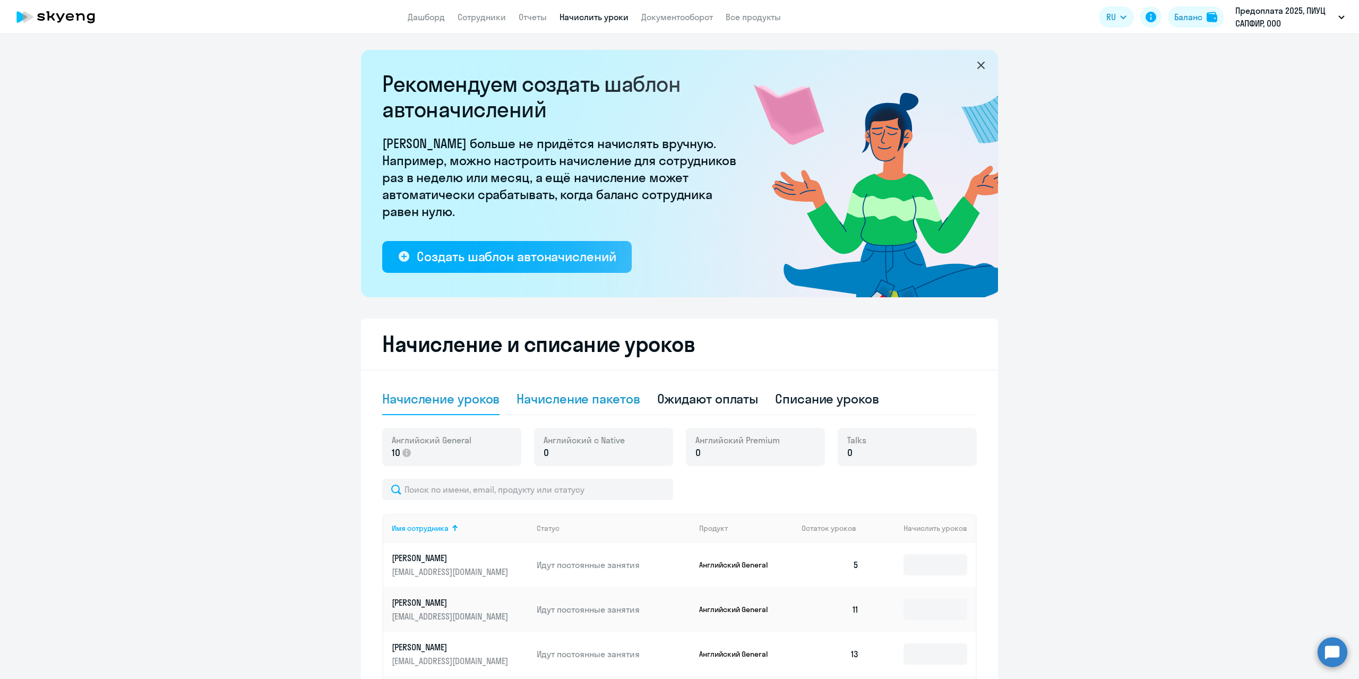
click at [612, 396] on div "Начисление пакетов" at bounding box center [577, 398] width 123 height 17
select select "10"
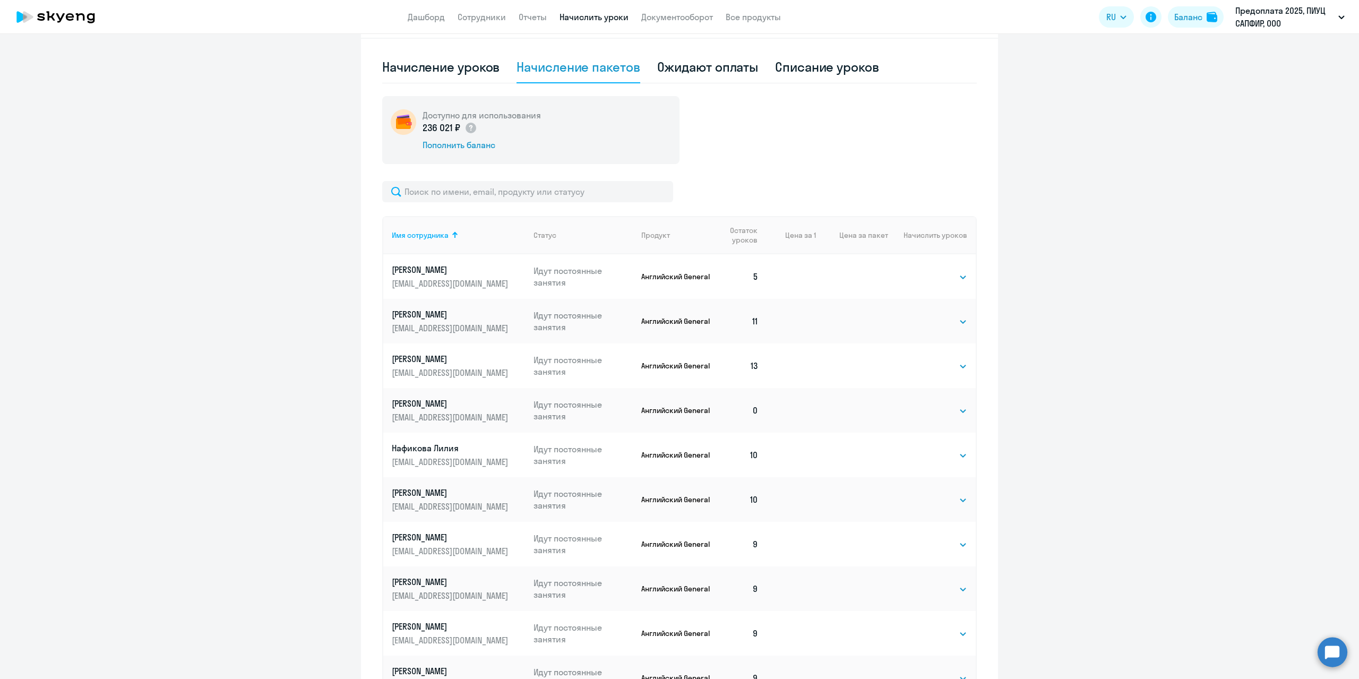
scroll to position [425, 0]
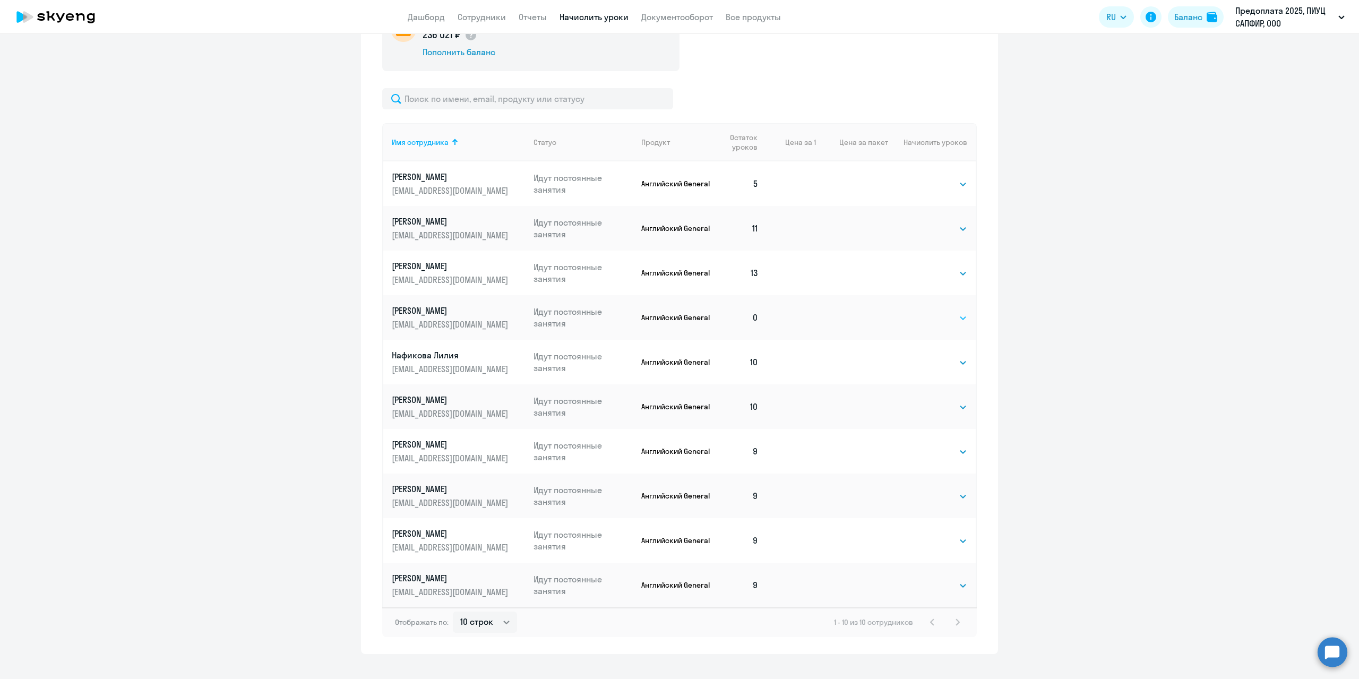
click at [938, 319] on select "Выбрать 4 8 16 32 64 96 128" at bounding box center [945, 318] width 44 height 13
click at [1056, 308] on ng-component "Рекомендуем создать шаблон автоначислений Уроки больше не придётся начислять вр…" at bounding box center [679, 139] width 1359 height 1029
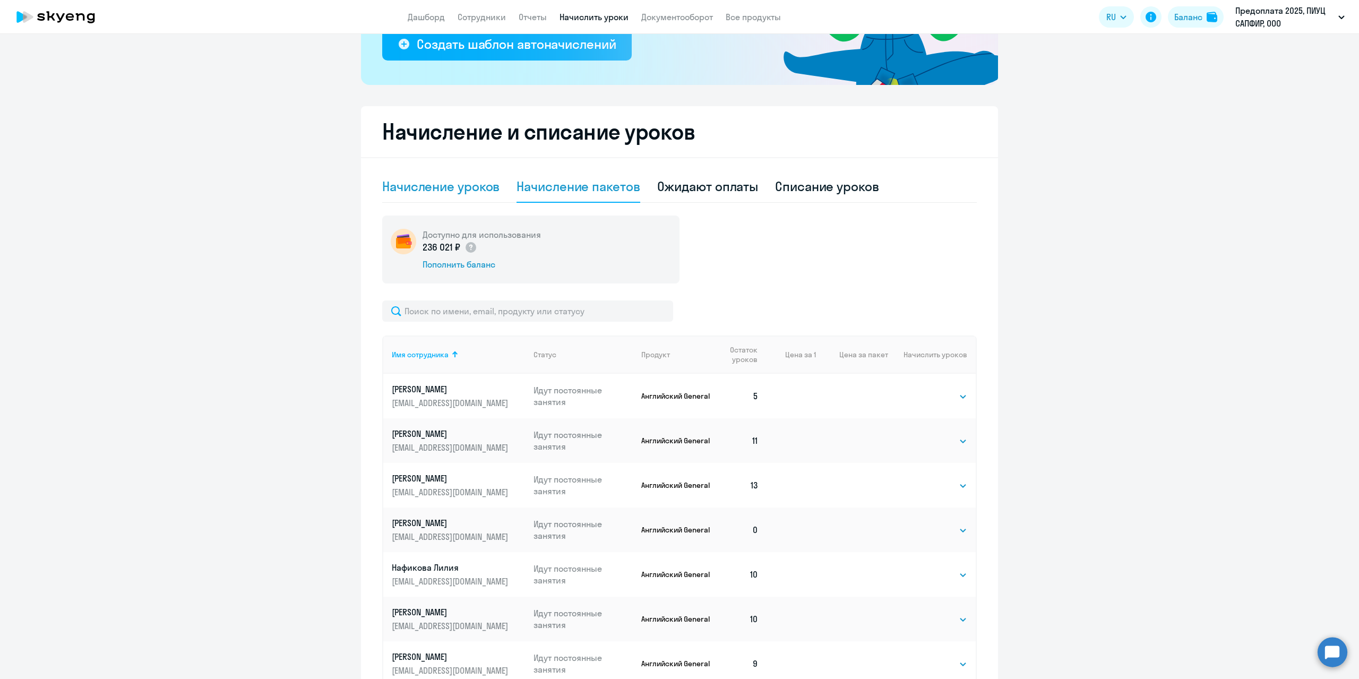
drag, startPoint x: 436, startPoint y: 187, endPoint x: 447, endPoint y: 191, distance: 11.6
click at [436, 187] on div "Начисление уроков" at bounding box center [440, 186] width 117 height 17
select select "10"
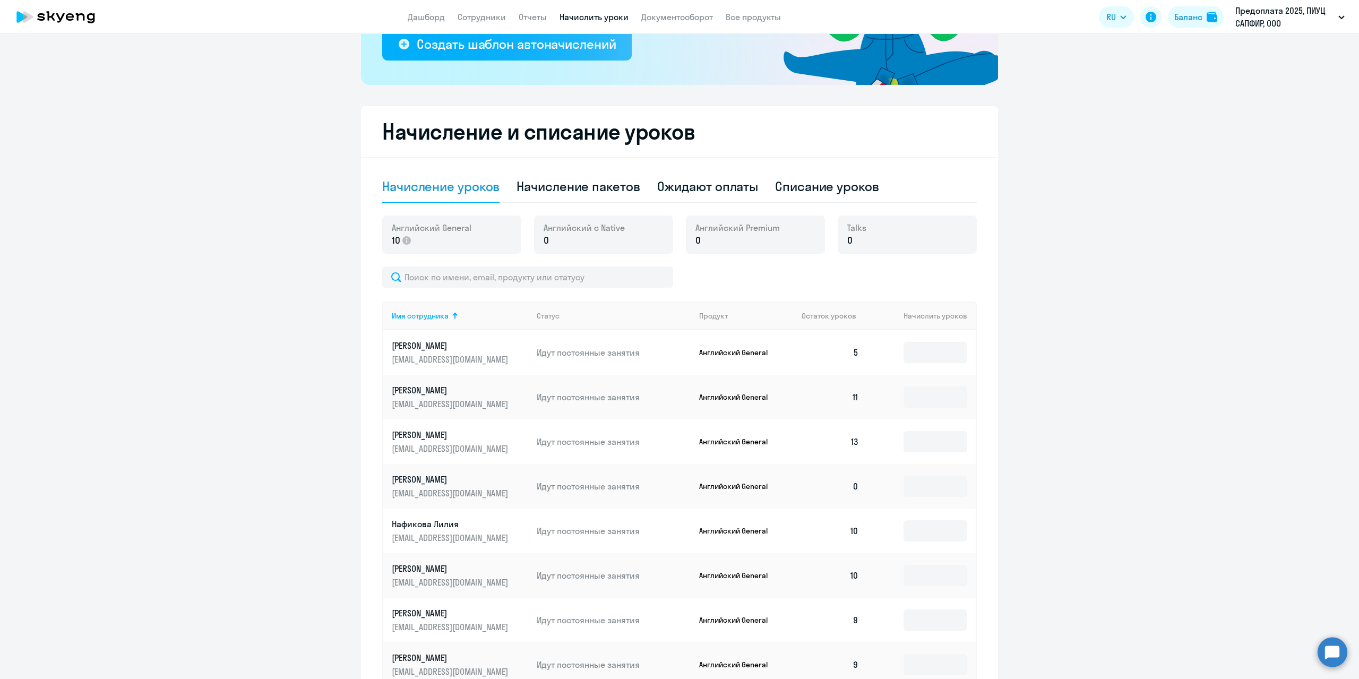
click at [939, 500] on td at bounding box center [921, 486] width 108 height 45
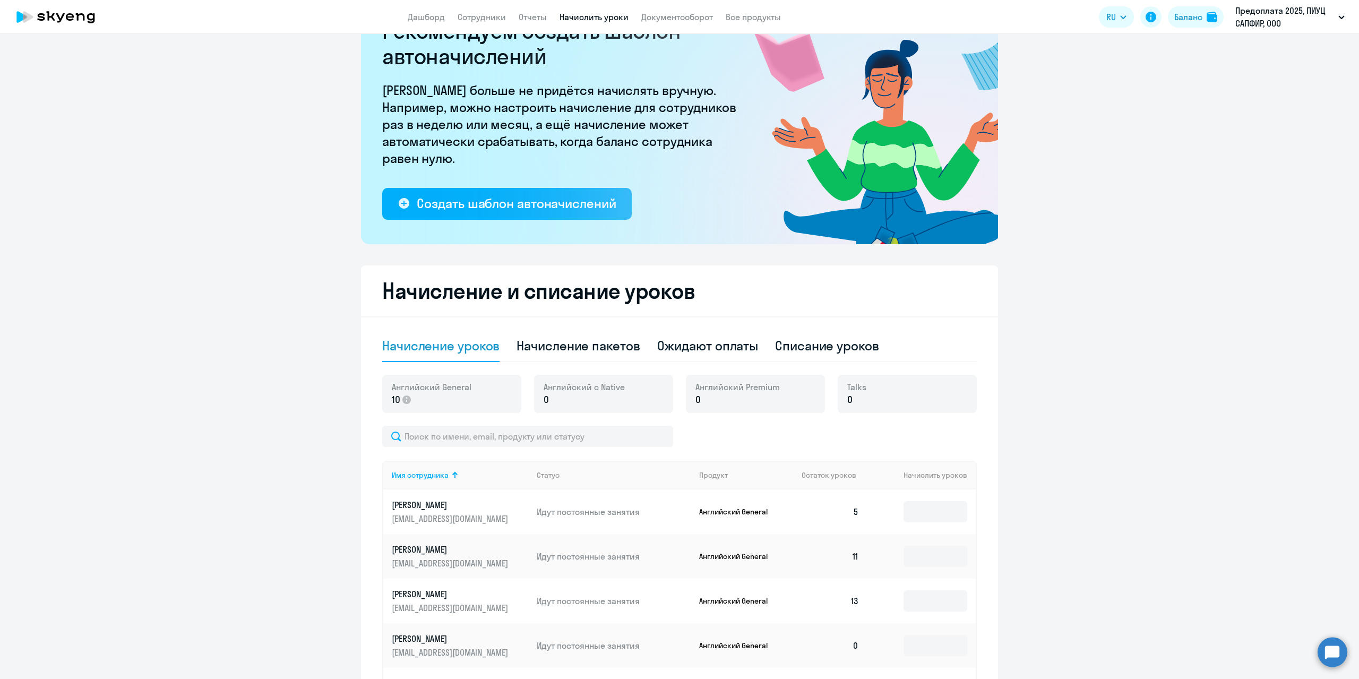
scroll to position [0, 0]
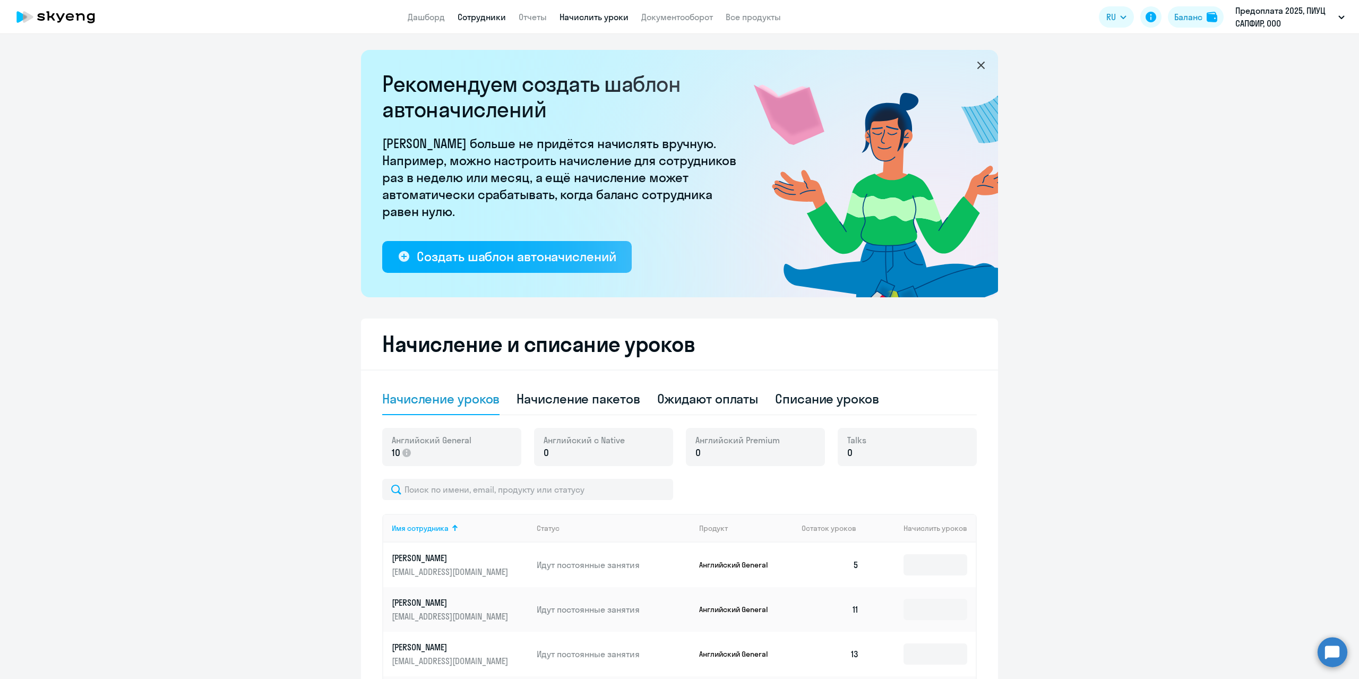
click at [489, 14] on link "Сотрудники" at bounding box center [481, 17] width 48 height 11
select select "30"
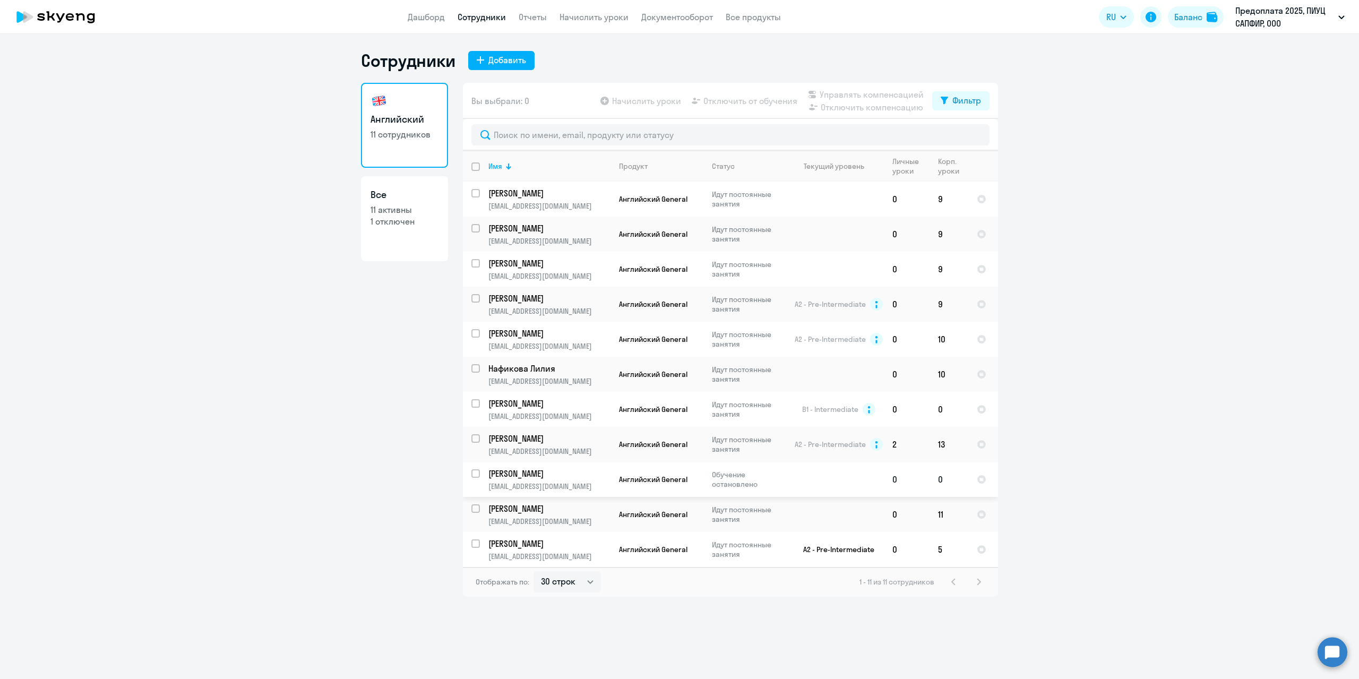
click at [965, 482] on td "0" at bounding box center [948, 479] width 39 height 35
select select "english"
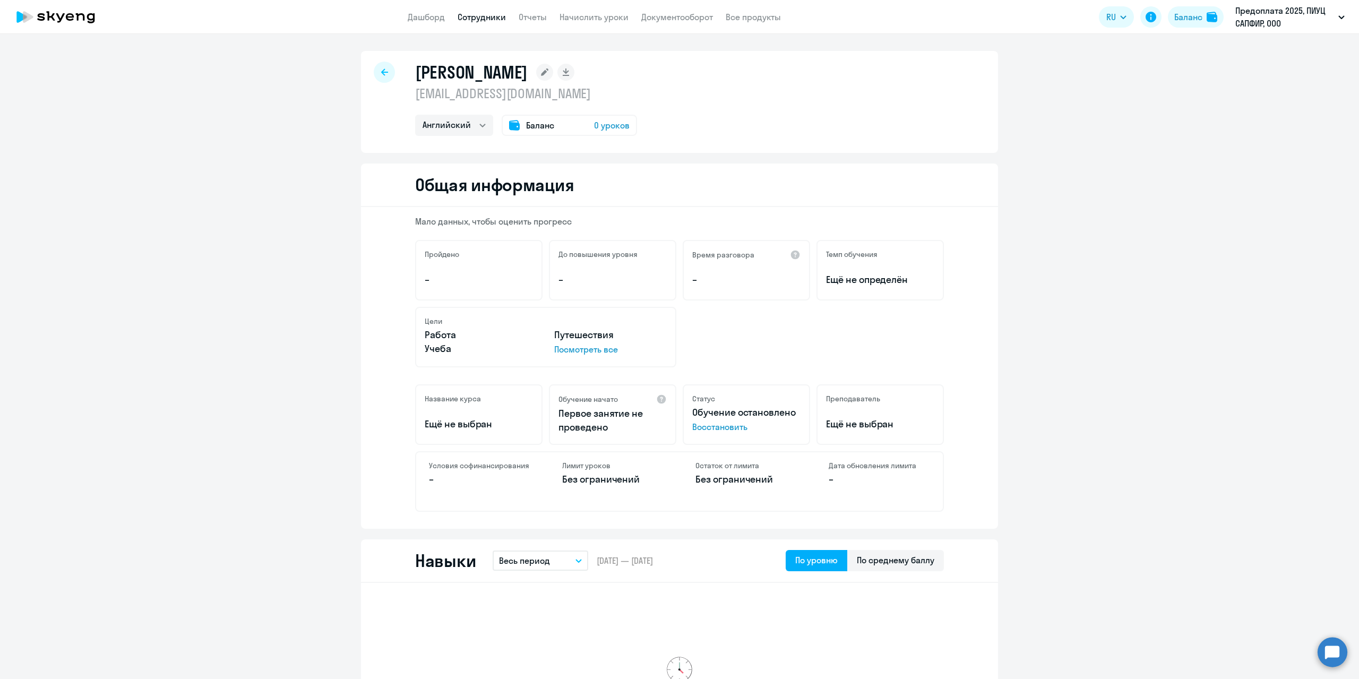
click at [594, 124] on span "0 уроков" at bounding box center [612, 125] width 36 height 13
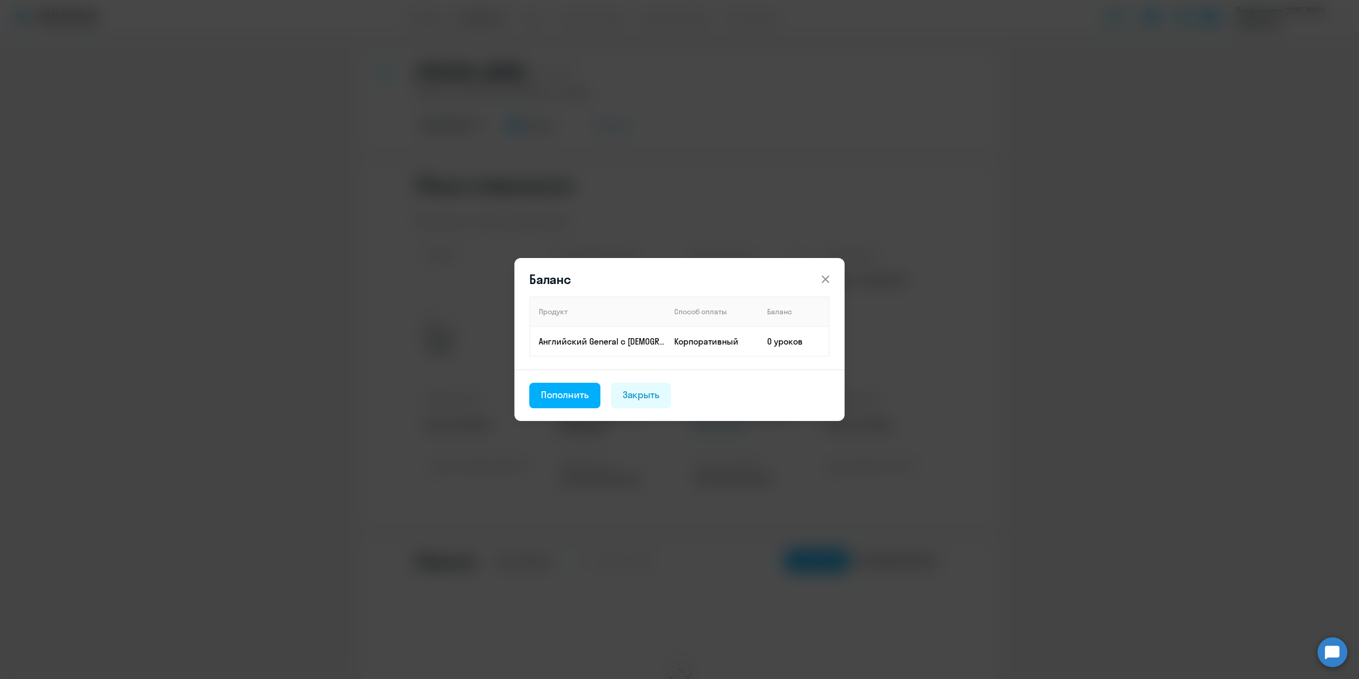
click at [620, 303] on th "Продукт" at bounding box center [598, 312] width 136 height 30
click at [621, 349] on td "Английский General с русскоговорящим преподавателем" at bounding box center [598, 341] width 136 height 30
click at [575, 396] on div "Пополнить" at bounding box center [565, 395] width 48 height 14
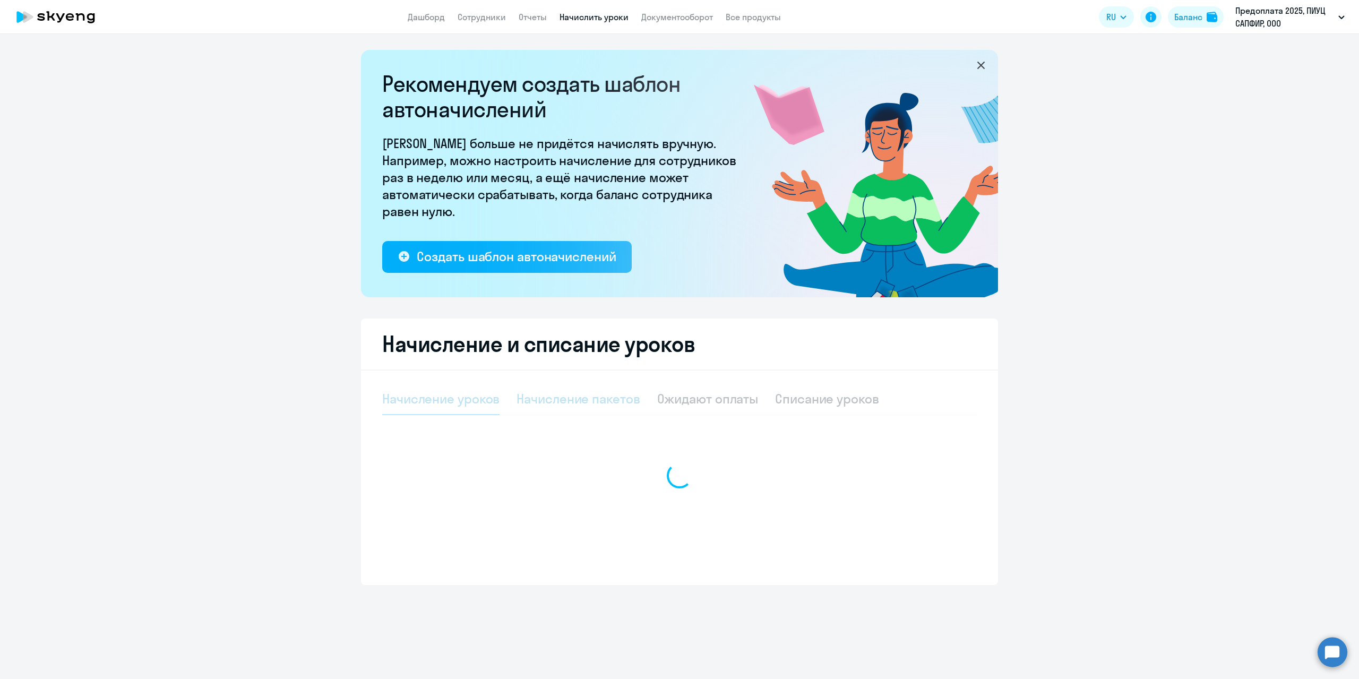
select select "10"
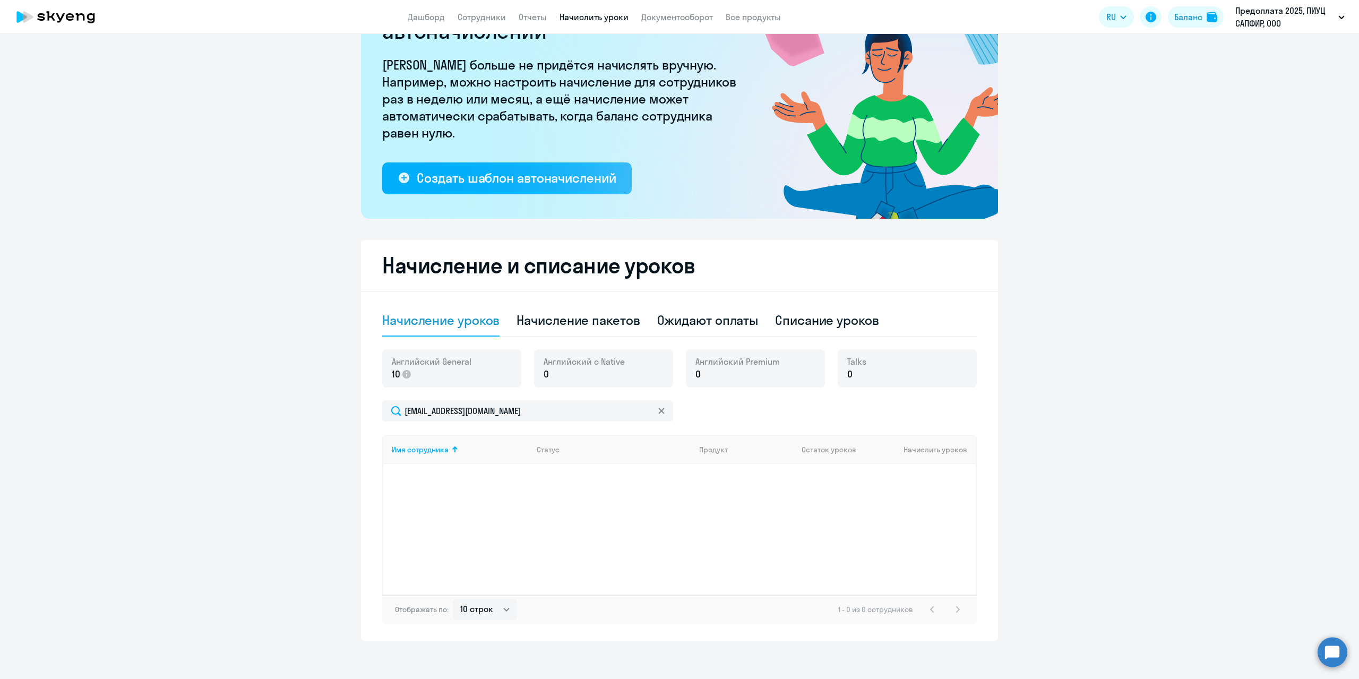
scroll to position [83, 0]
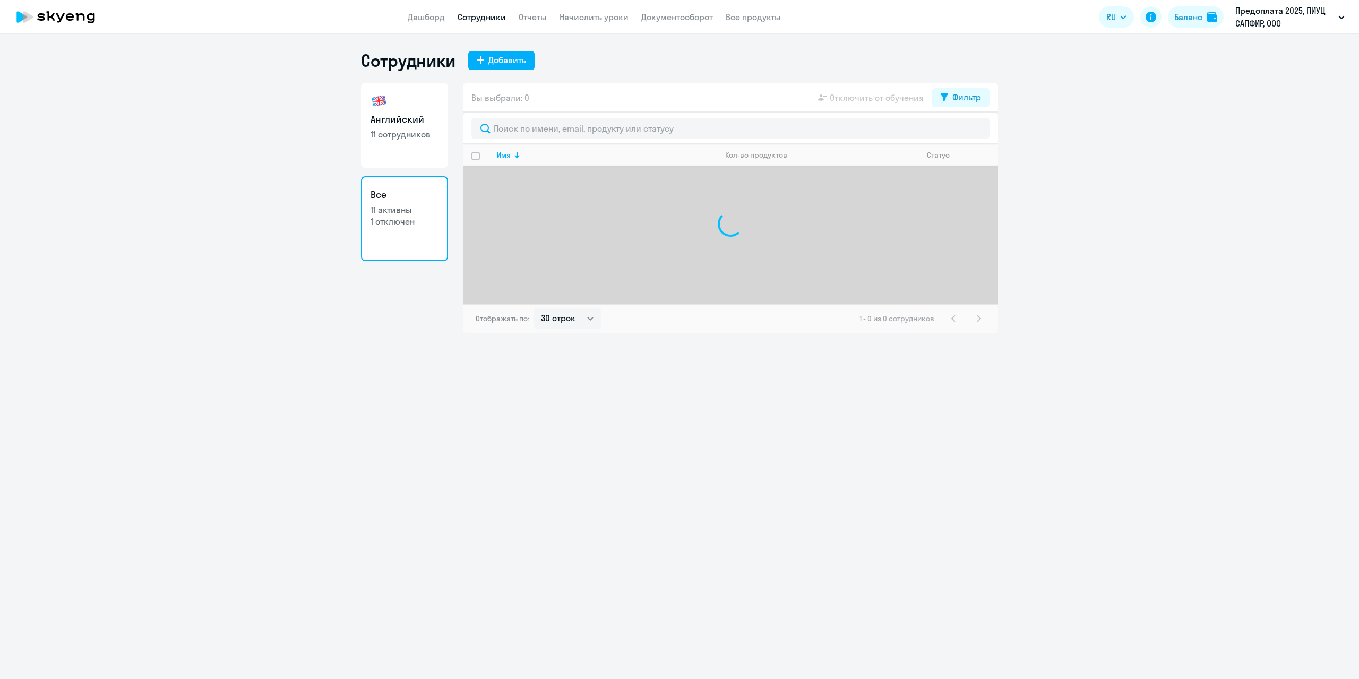
select select "30"
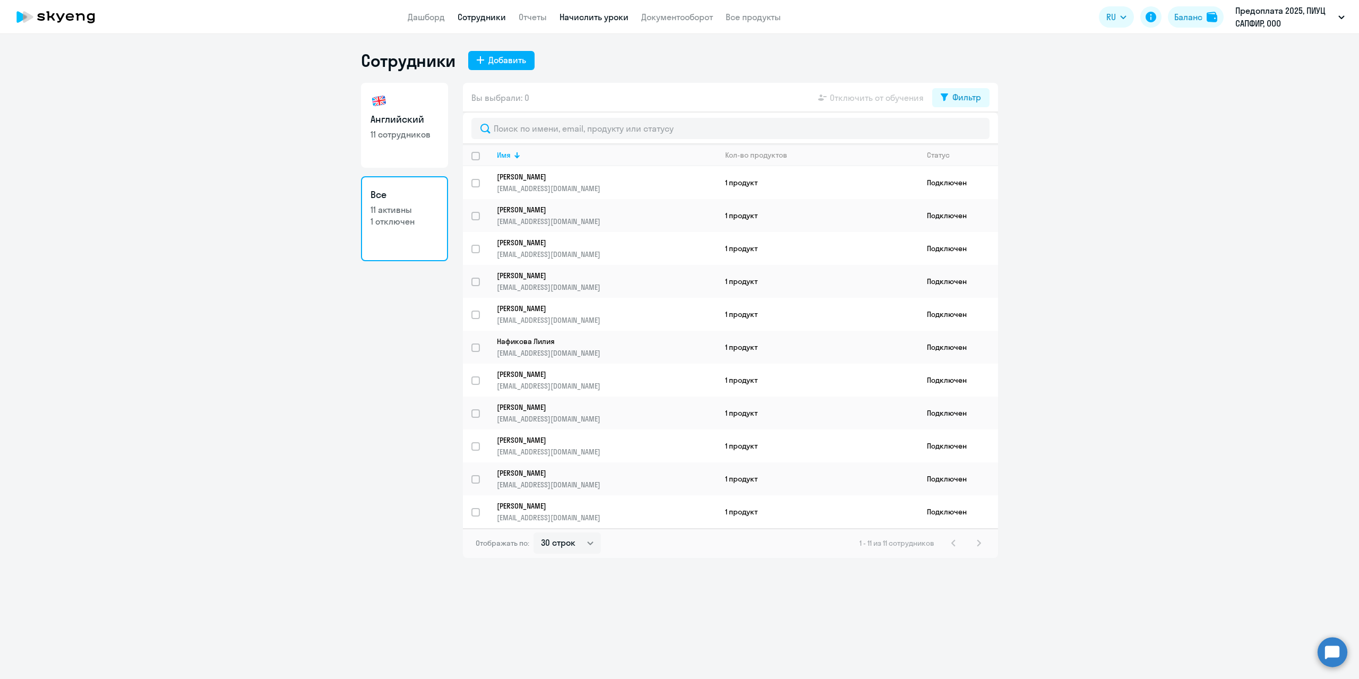
click at [598, 20] on link "Начислить уроки" at bounding box center [593, 17] width 69 height 11
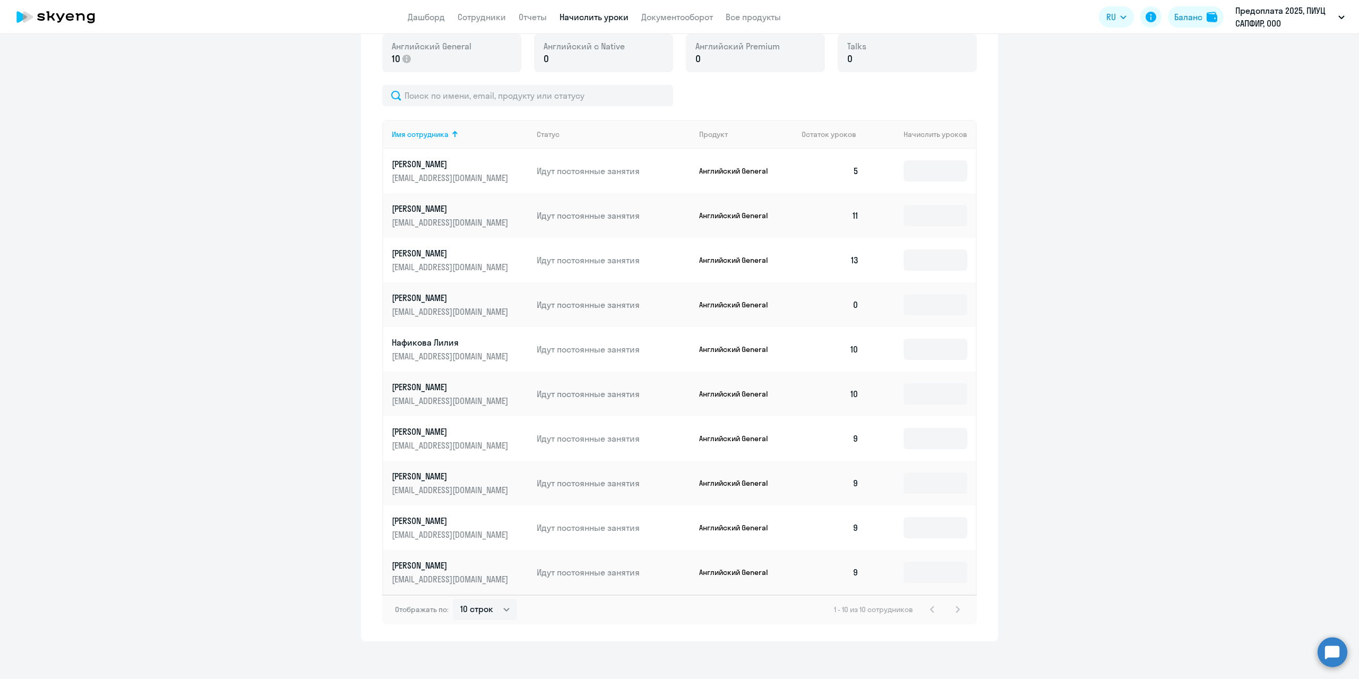
scroll to position [398, 0]
click at [502, 606] on select "10 строк 30 строк 50 строк" at bounding box center [485, 604] width 64 height 21
select select "50"
click at [453, 594] on select "10 строк 30 строк 50 строк" at bounding box center [485, 604] width 64 height 21
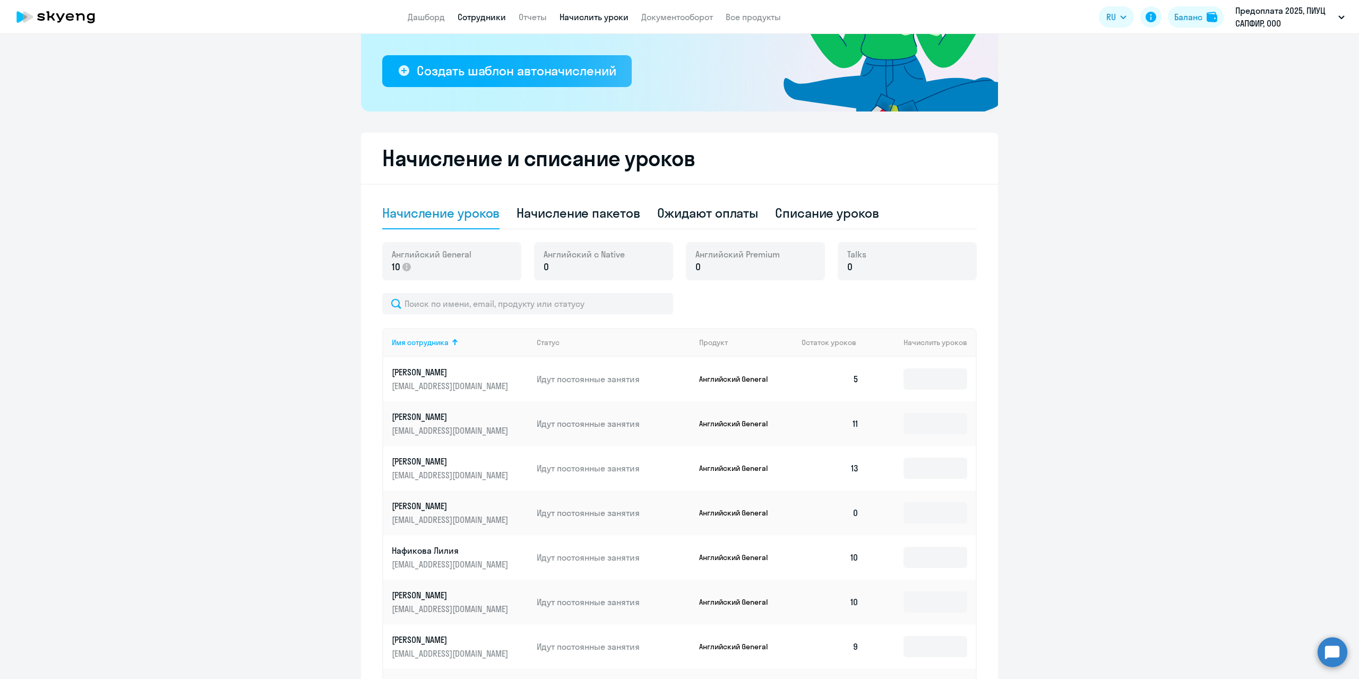
click at [486, 18] on link "Сотрудники" at bounding box center [481, 17] width 48 height 11
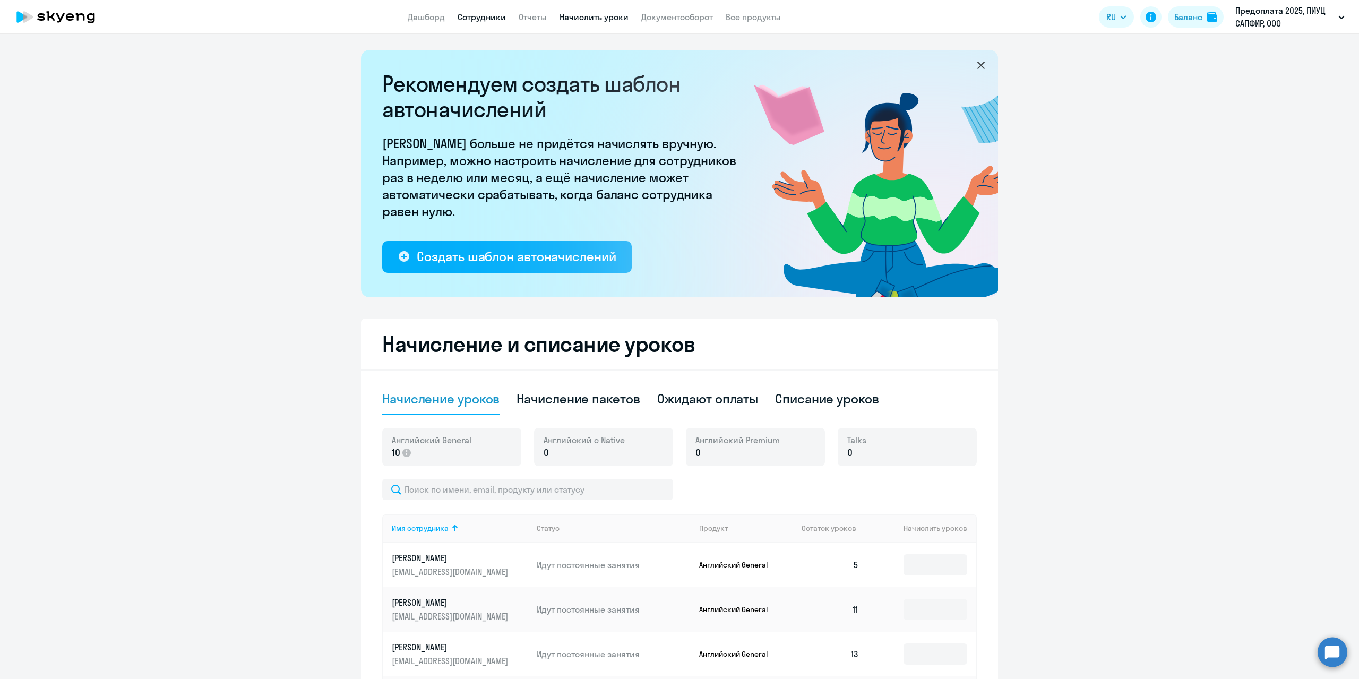
select select "30"
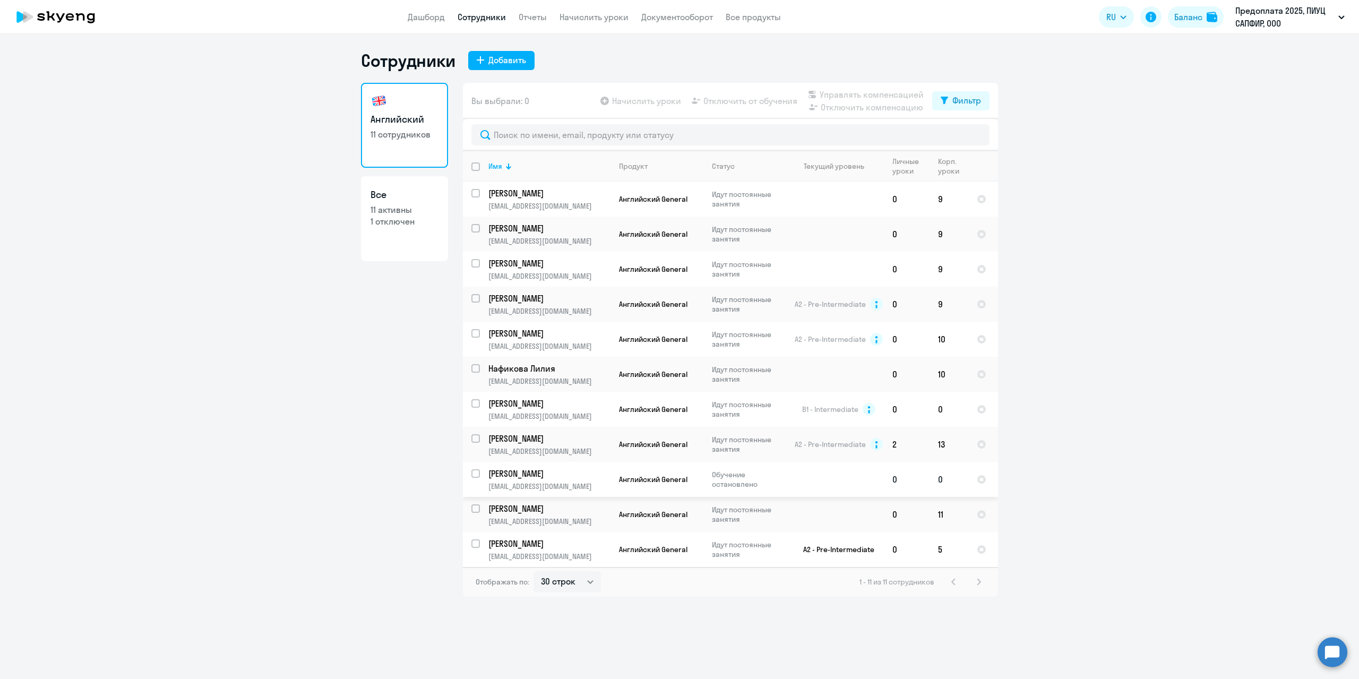
click at [738, 479] on p "Обучение остановлено" at bounding box center [748, 479] width 73 height 19
select select "english"
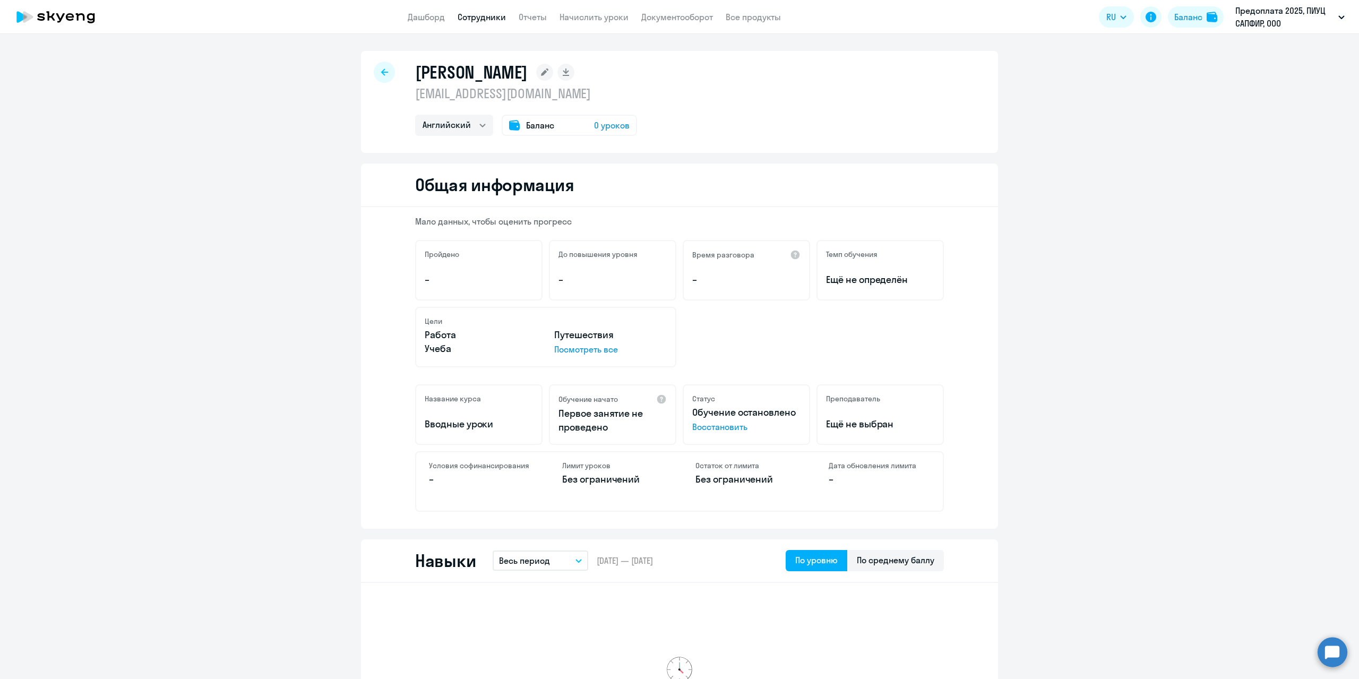
click at [719, 428] on span "Восстановить" at bounding box center [746, 426] width 108 height 13
click at [937, 75] on div "Екатерина k_gosling@icloud.com Английский Баланс 0 уроков" at bounding box center [679, 102] width 637 height 102
click at [381, 71] on icon at bounding box center [384, 71] width 7 height 7
select select "30"
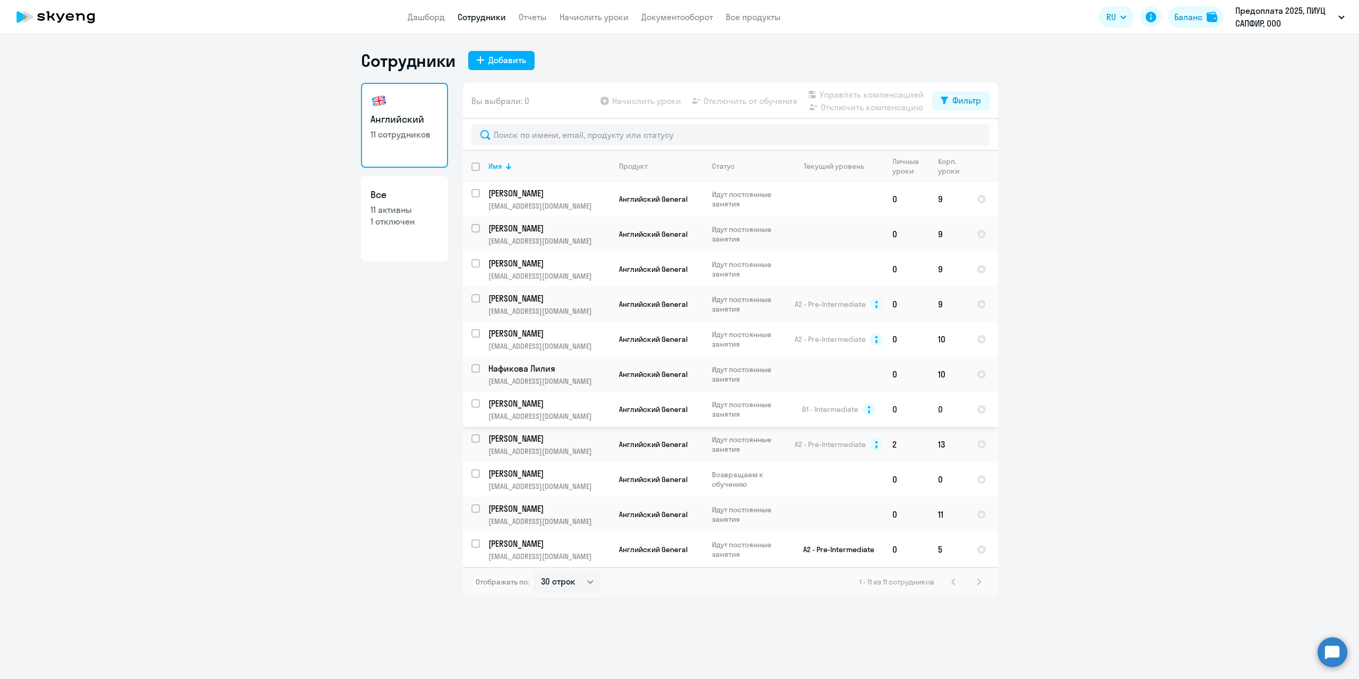
click at [555, 400] on p "[PERSON_NAME]" at bounding box center [548, 403] width 120 height 12
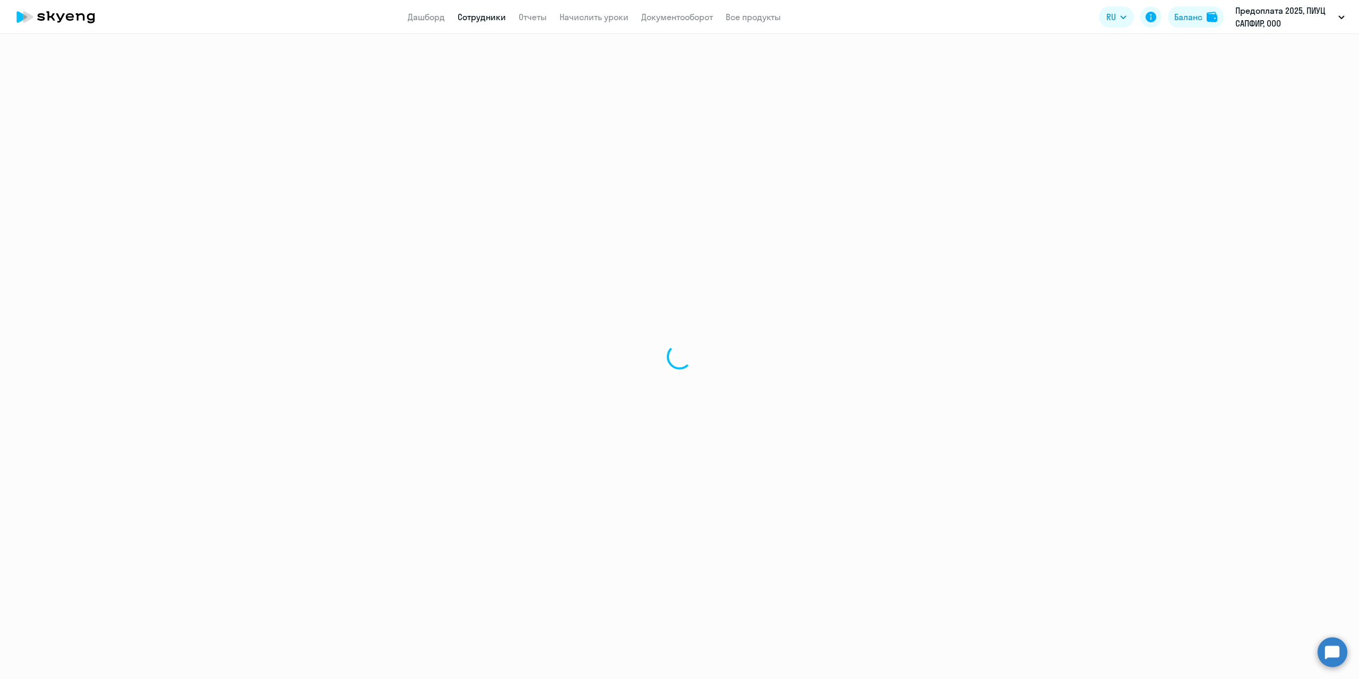
select select "english"
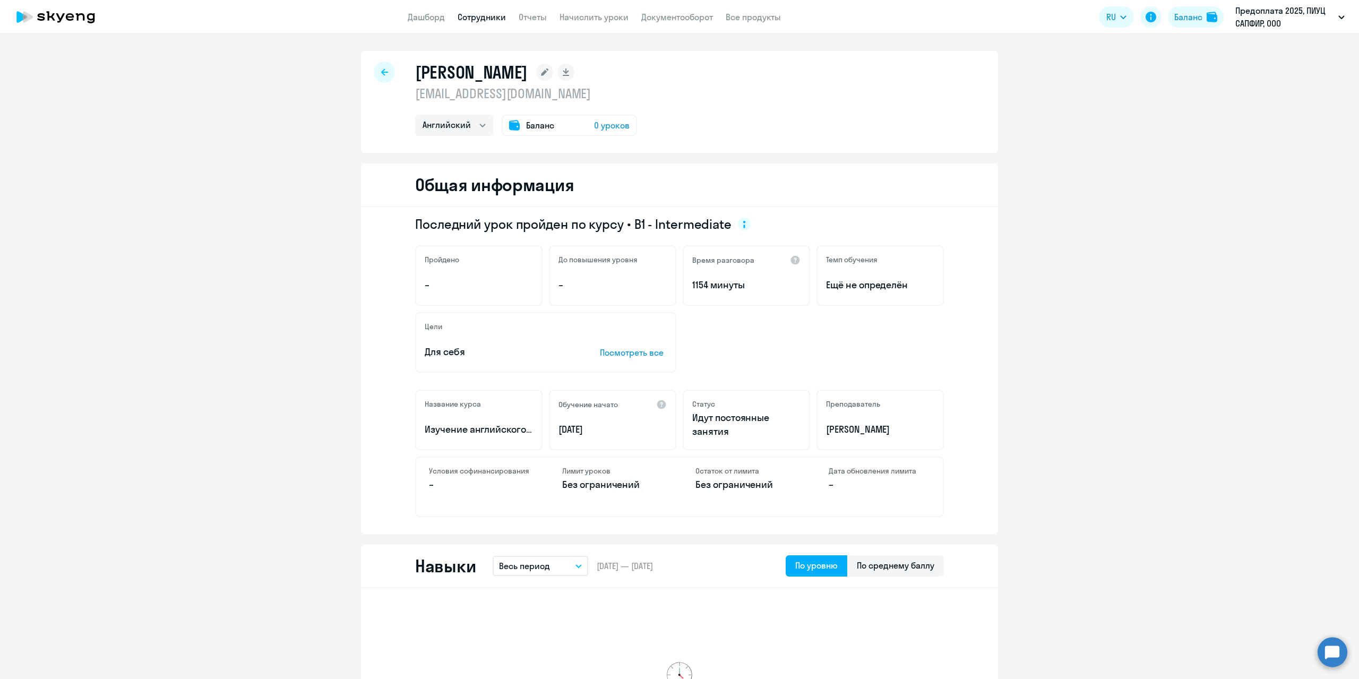
click at [381, 73] on icon at bounding box center [384, 71] width 7 height 7
select select "30"
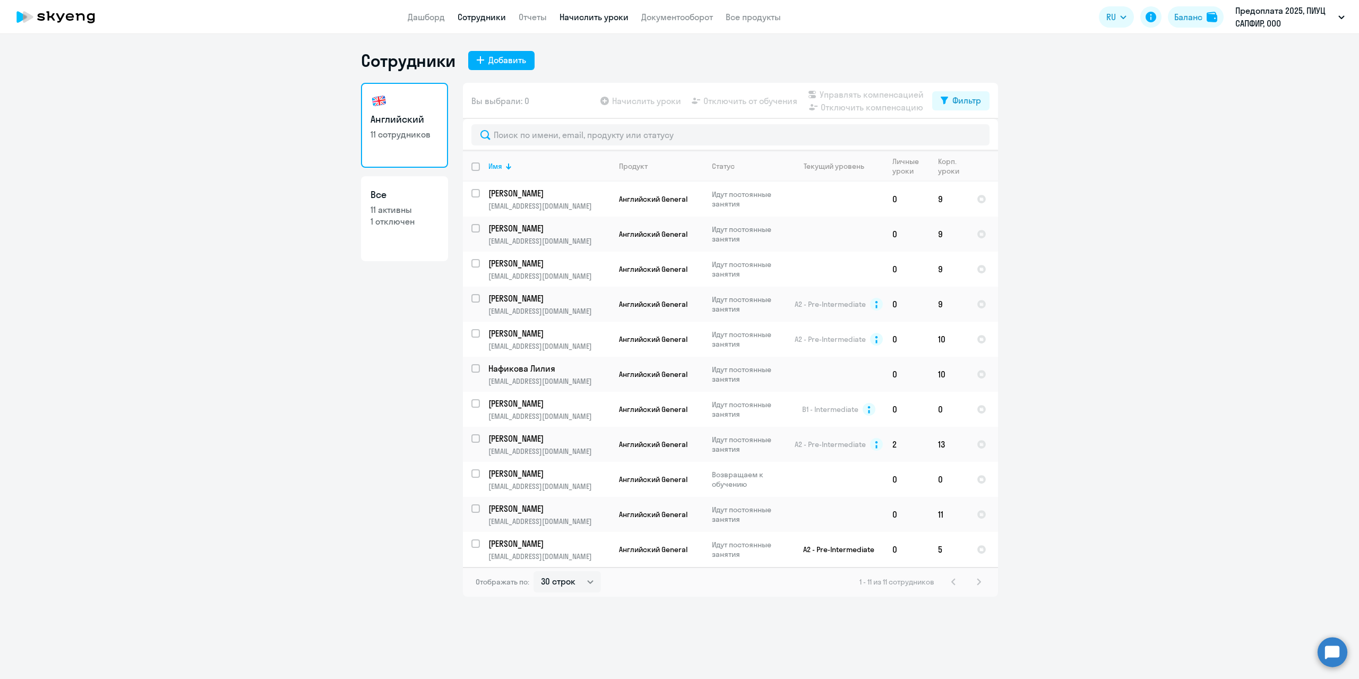
click at [616, 16] on link "Начислить уроки" at bounding box center [593, 17] width 69 height 11
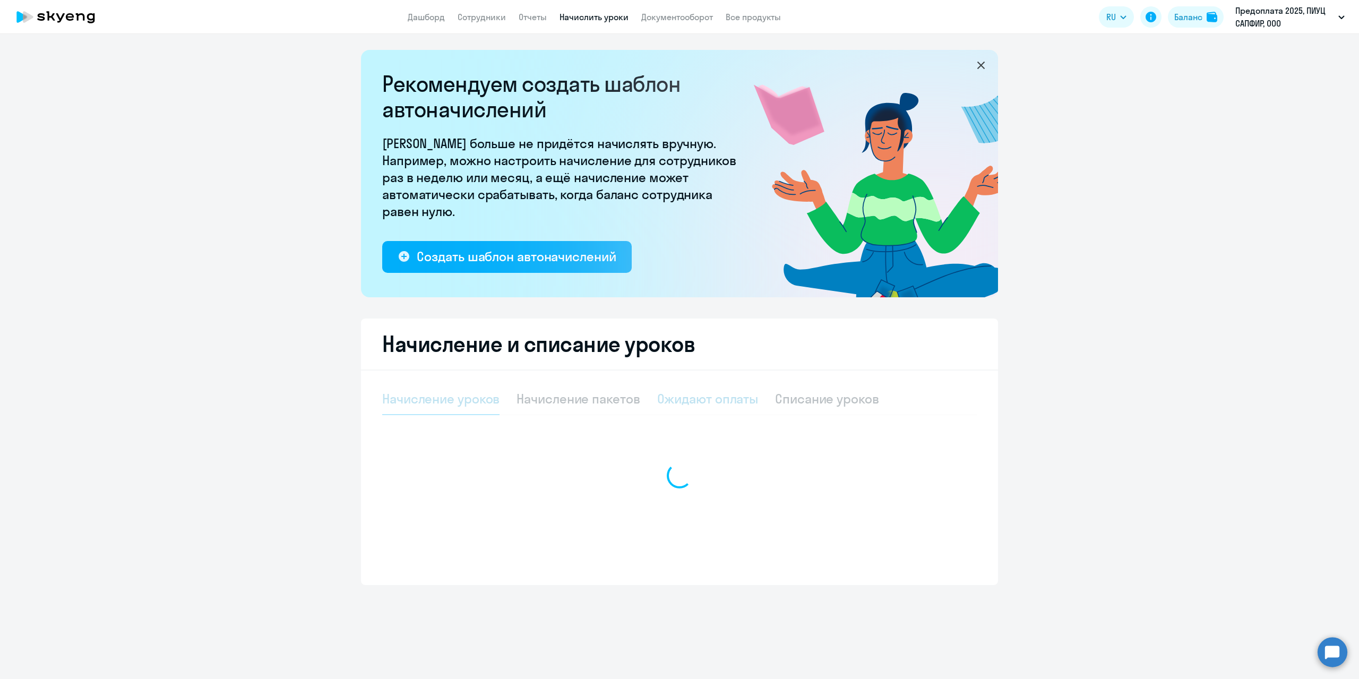
select select "10"
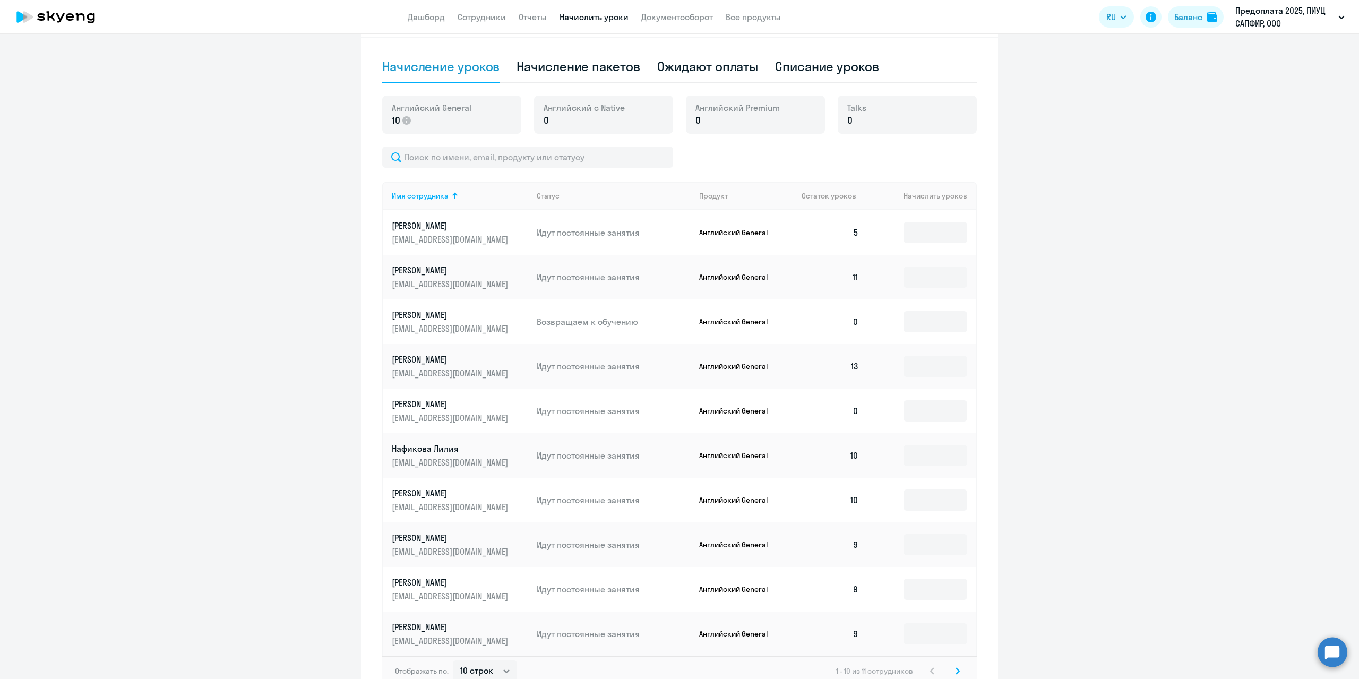
scroll to position [371, 0]
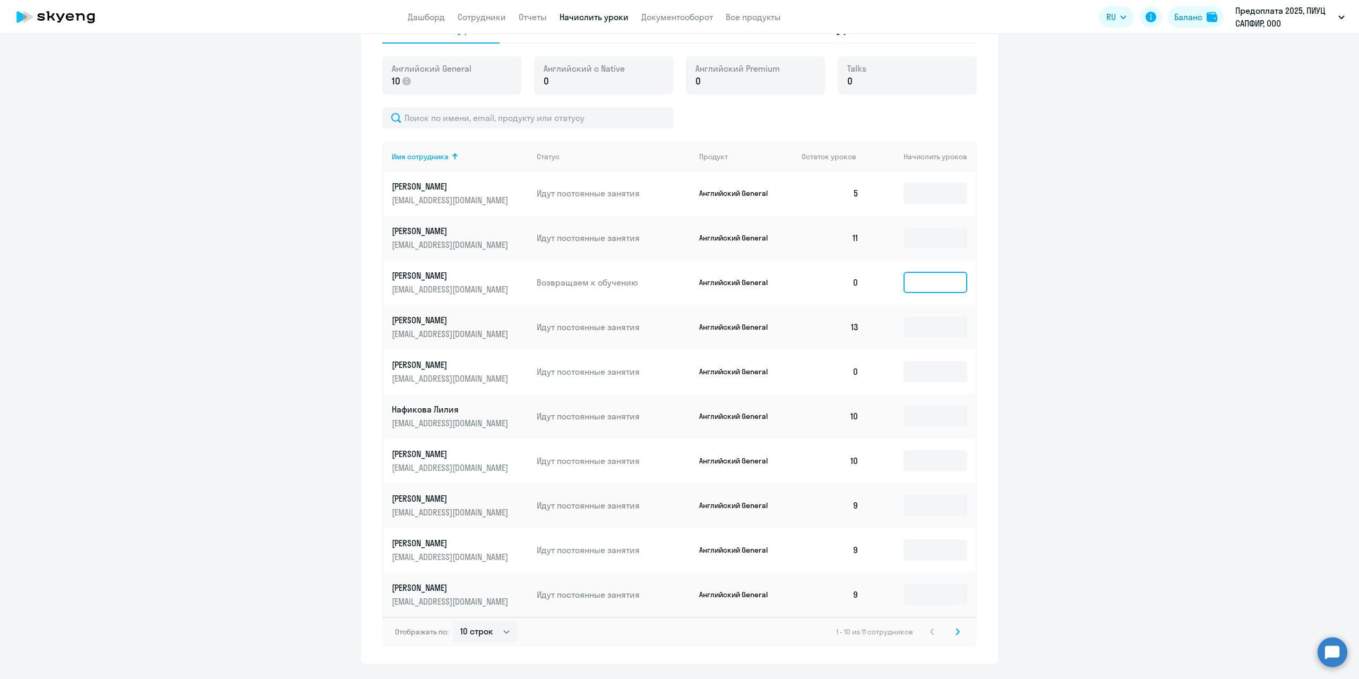
click at [928, 279] on input at bounding box center [935, 282] width 64 height 21
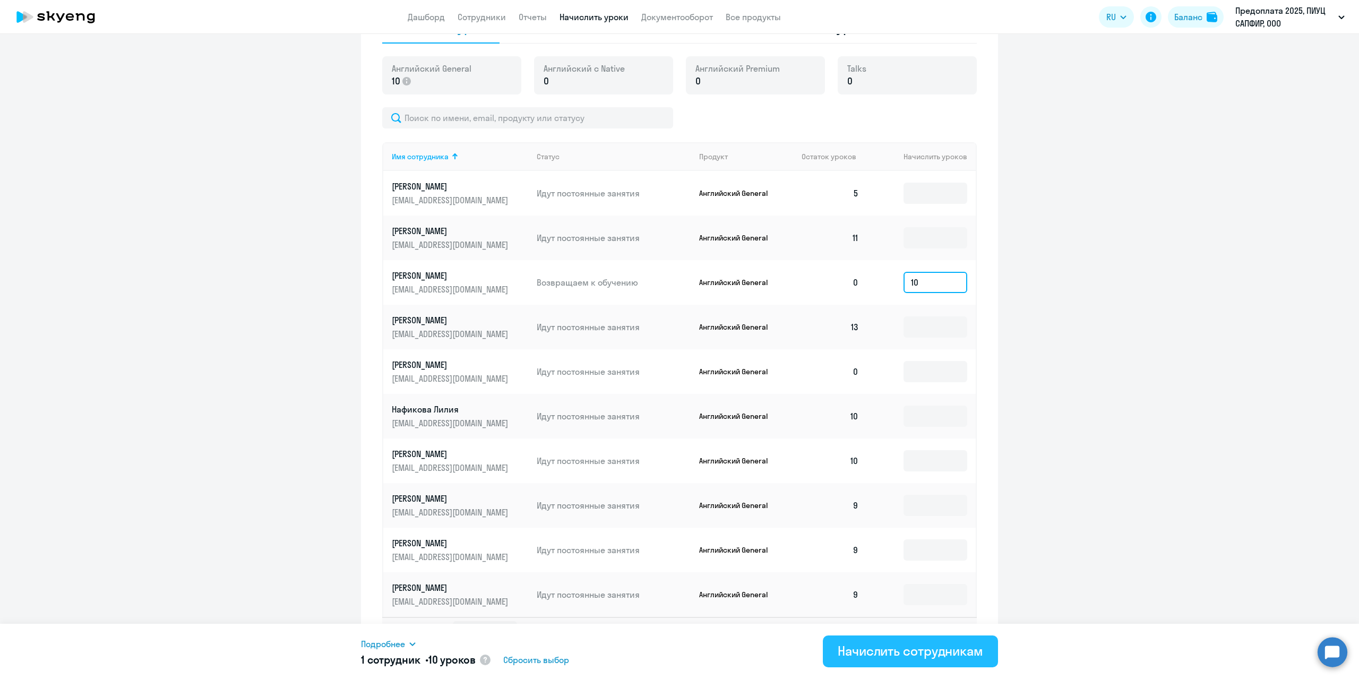
type input "10"
click at [939, 656] on div "Начислить сотрудникам" at bounding box center [909, 650] width 145 height 17
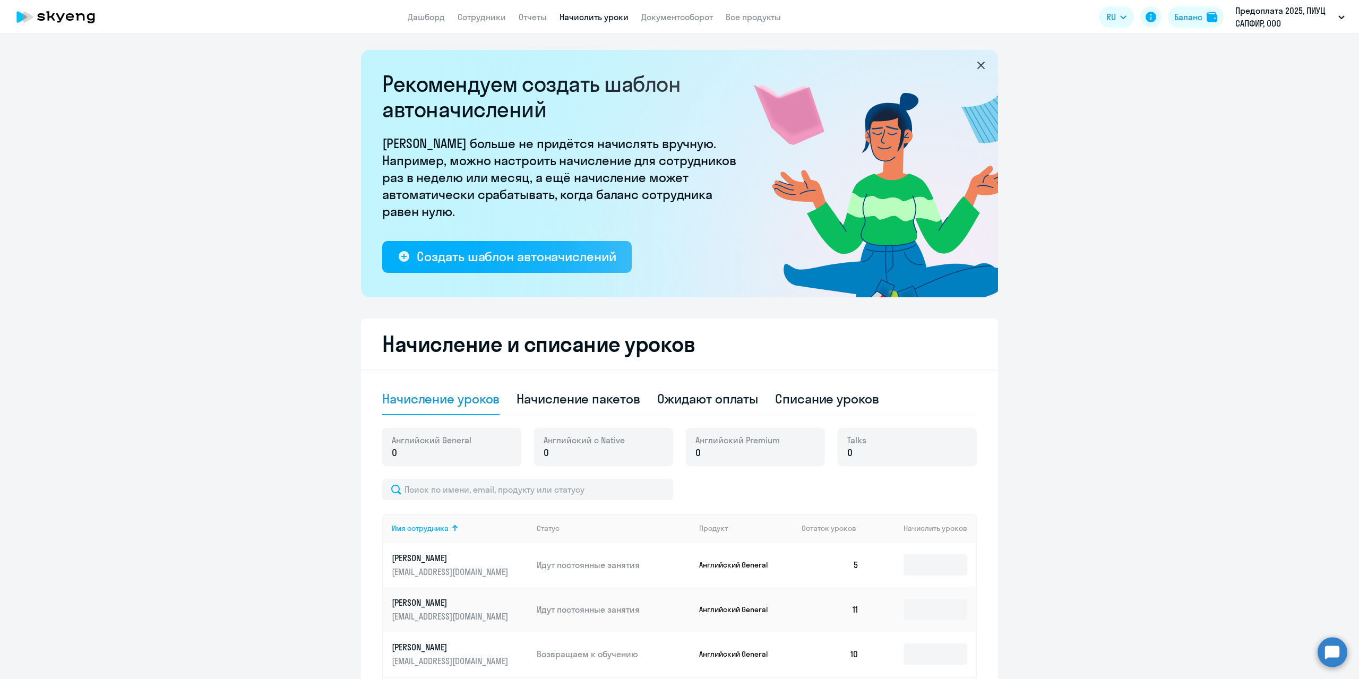
select select "10"
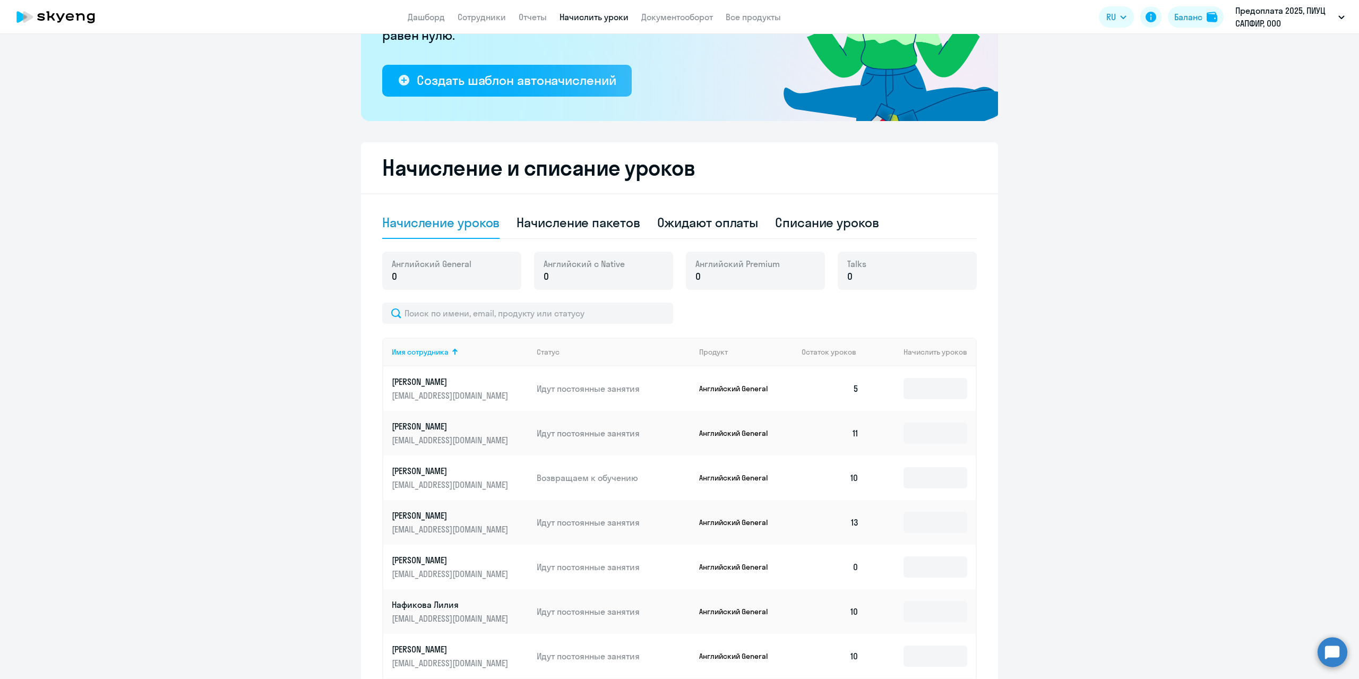
scroll to position [212, 0]
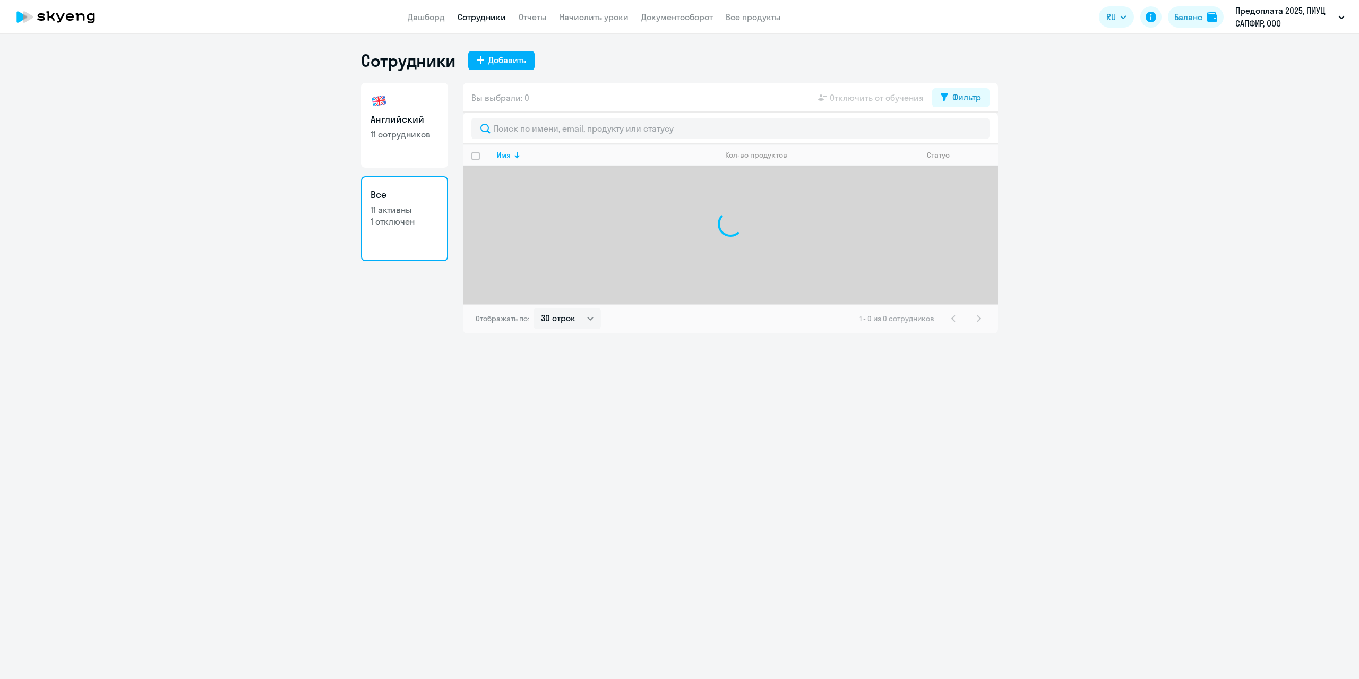
select select "30"
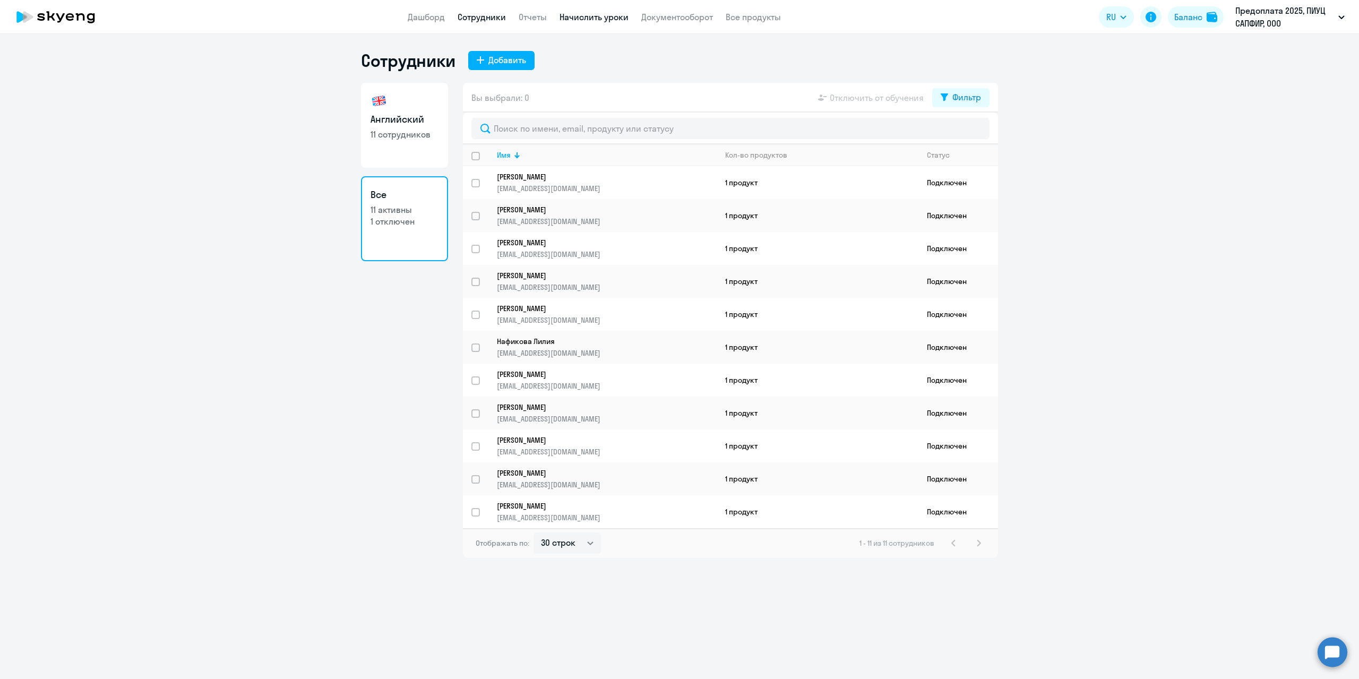
click at [604, 20] on link "Начислить уроки" at bounding box center [593, 17] width 69 height 11
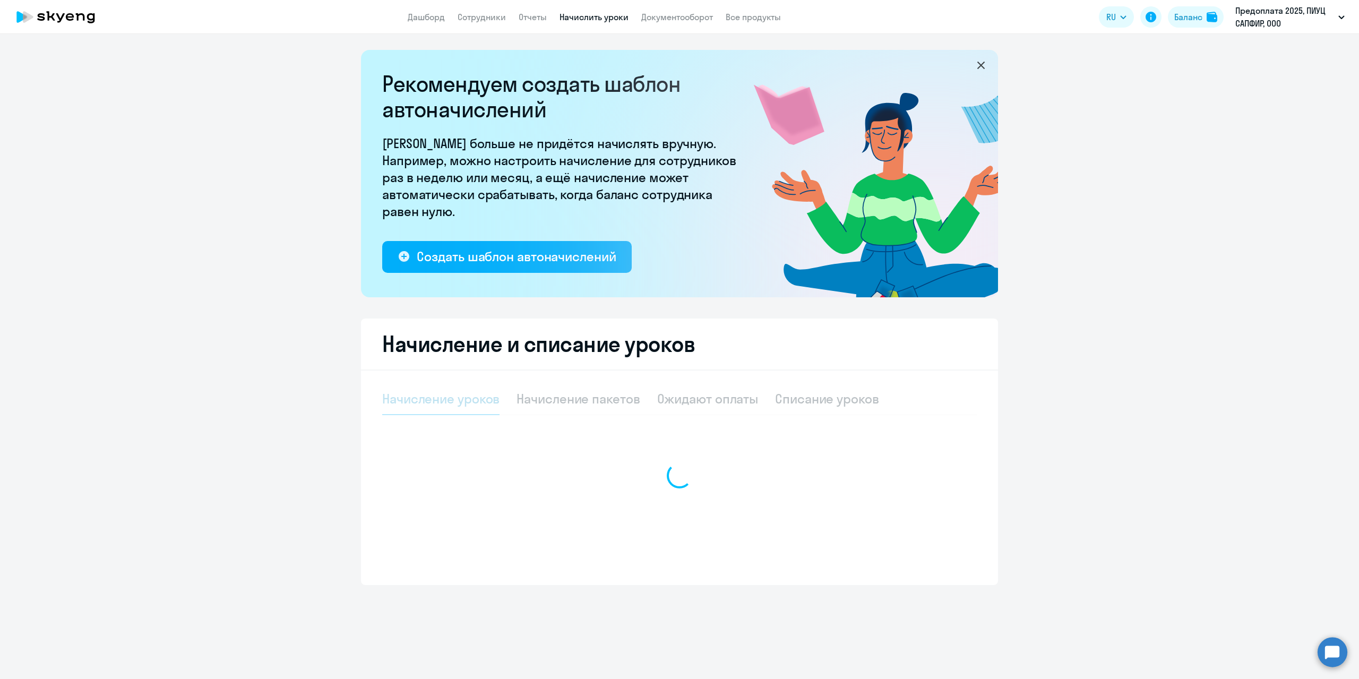
select select "10"
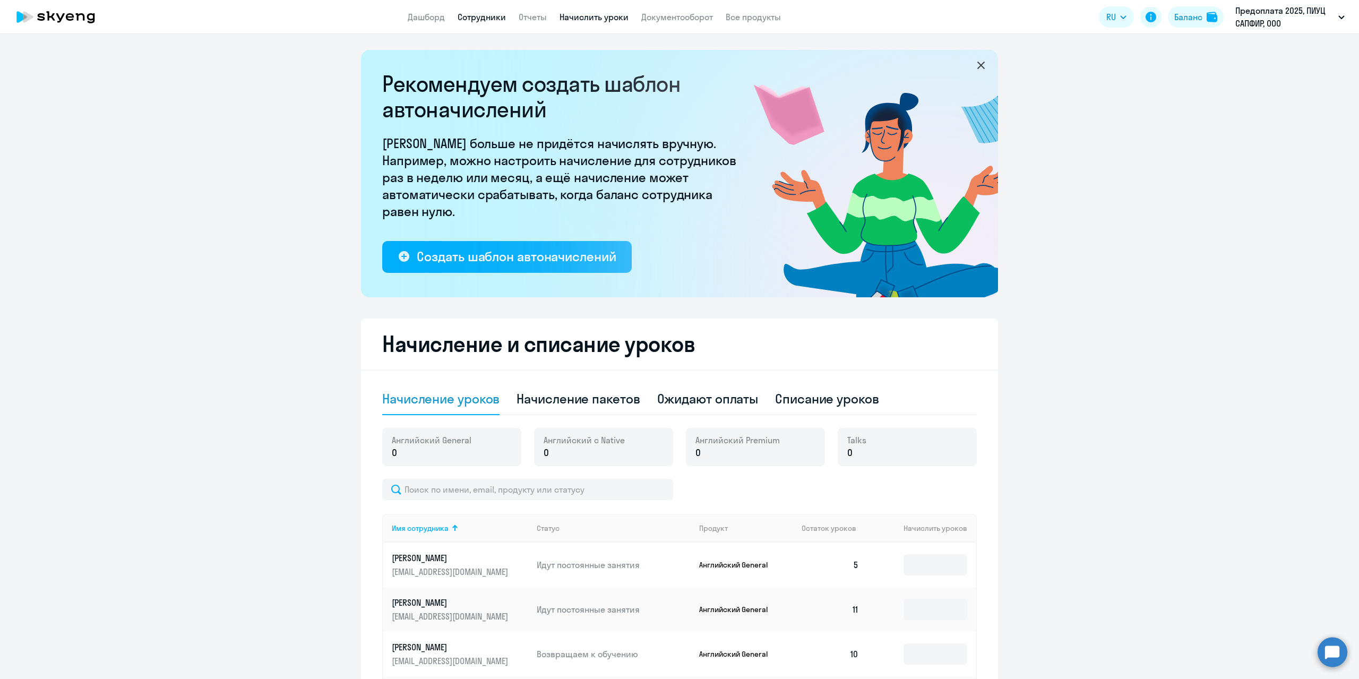
click at [479, 12] on link "Сотрудники" at bounding box center [481, 17] width 48 height 11
select select "30"
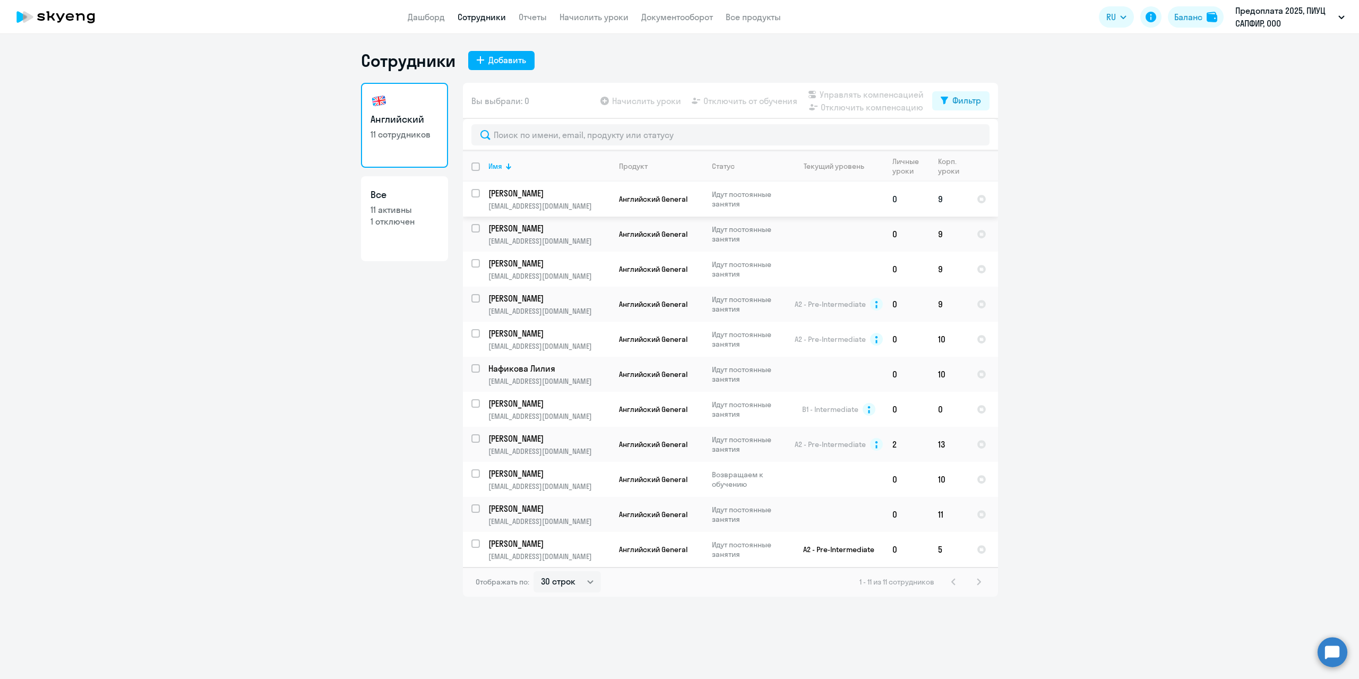
click at [473, 194] on input "select row 41612111" at bounding box center [481, 199] width 21 height 21
checkbox input "true"
click at [472, 301] on input "select row 3648154" at bounding box center [481, 304] width 21 height 21
checkbox input "true"
drag, startPoint x: 363, startPoint y: 313, endPoint x: 357, endPoint y: 318, distance: 7.9
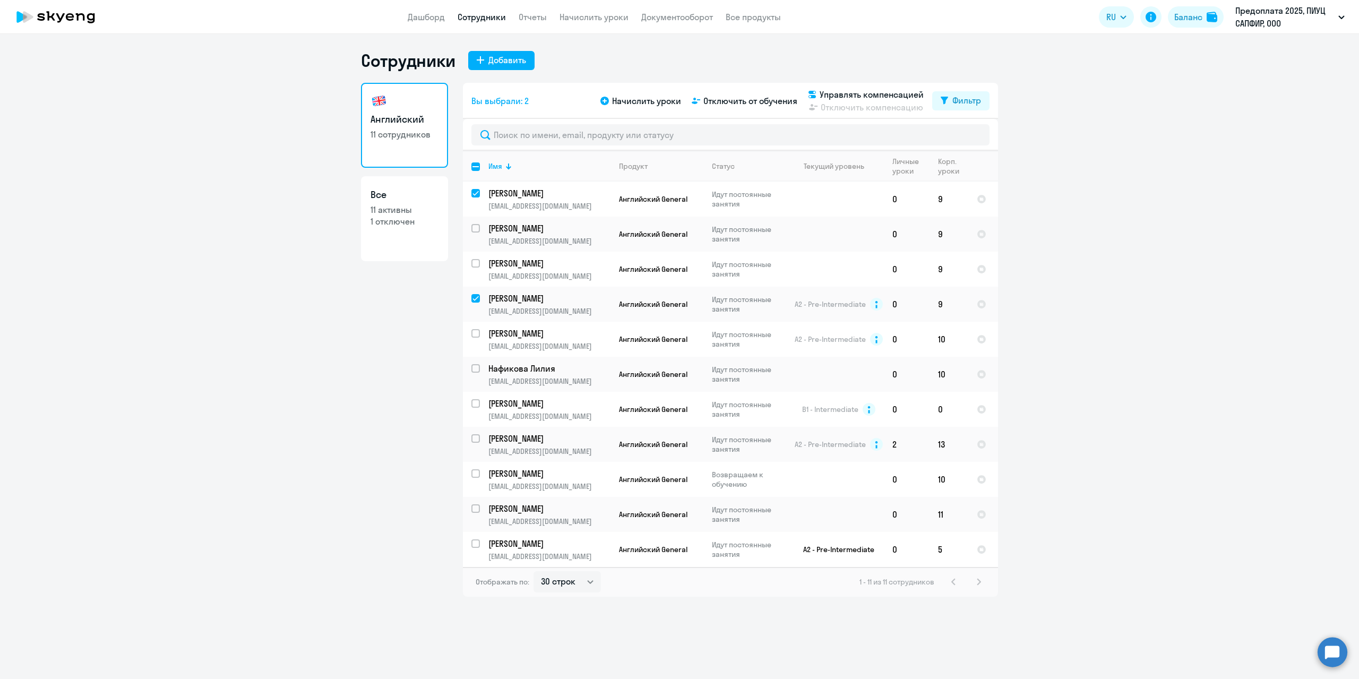
click at [360, 317] on ng-component "Сотрудники Добавить Английский 11 сотрудников Все 11 активны 1 отключен Вы выбр…" at bounding box center [679, 323] width 1359 height 547
drag, startPoint x: 287, startPoint y: 264, endPoint x: 326, endPoint y: 283, distance: 44.4
click at [288, 265] on ng-component "Сотрудники Добавить Английский 11 сотрудников Все 11 активны 1 отключен Вы выбр…" at bounding box center [679, 323] width 1359 height 547
